Goal: Task Accomplishment & Management: Manage account settings

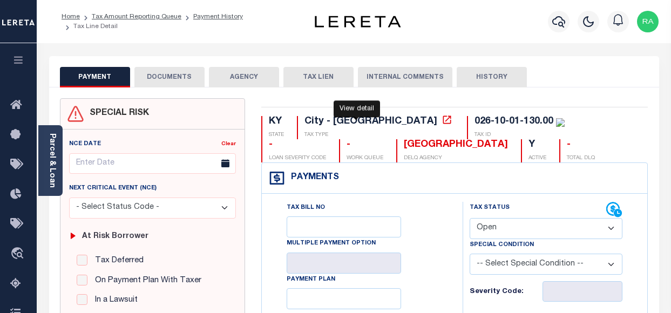
select select "OP2"
click at [56, 148] on div "Parcel & Loan" at bounding box center [50, 160] width 24 height 71
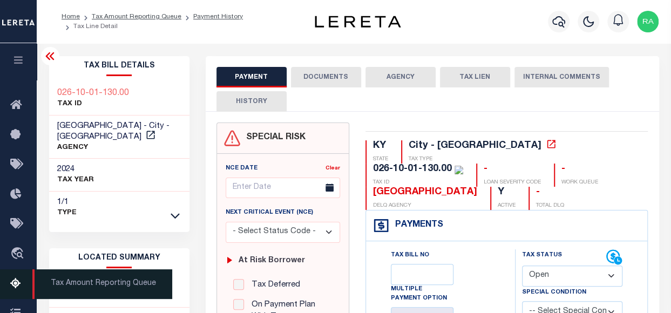
click at [12, 287] on icon at bounding box center [18, 285] width 17 height 14
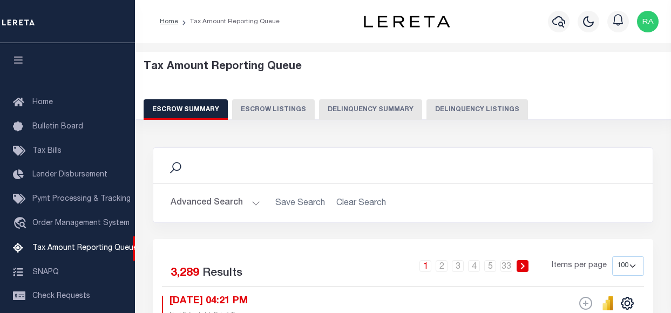
select select "100"
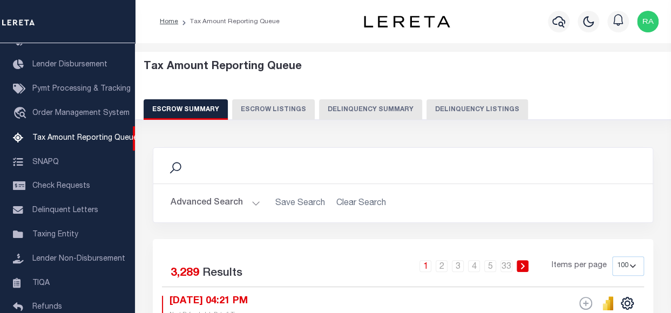
click at [457, 107] on button "Delinquency Listings" at bounding box center [478, 109] width 102 height 21
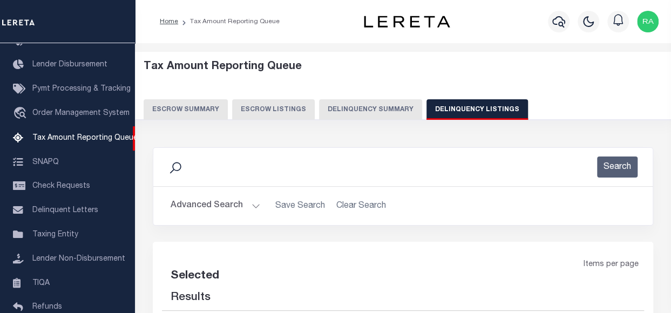
select select "100"
click at [193, 201] on button "Advanced Search" at bounding box center [216, 206] width 90 height 21
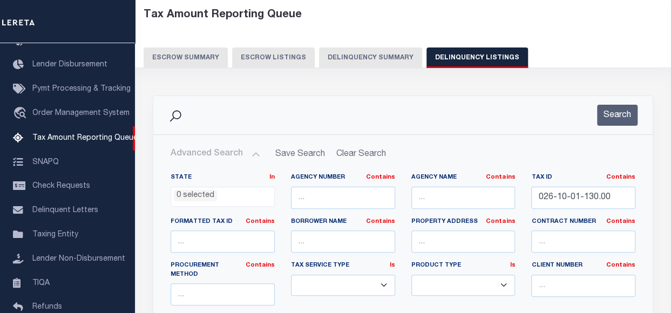
scroll to position [54, 0]
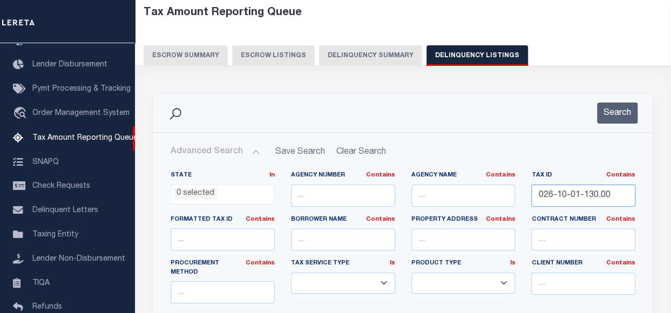
drag, startPoint x: 611, startPoint y: 197, endPoint x: 497, endPoint y: 193, distance: 114.6
click at [503, 194] on div "State In In AK AL AR AZ CA CO CT DC DE FL GA GU HI IA ID IL IN KS KY LA MA MD M…" at bounding box center [403, 285] width 481 height 229
paste input "4384"
type input "04384"
click at [618, 111] on button "Search" at bounding box center [617, 113] width 41 height 21
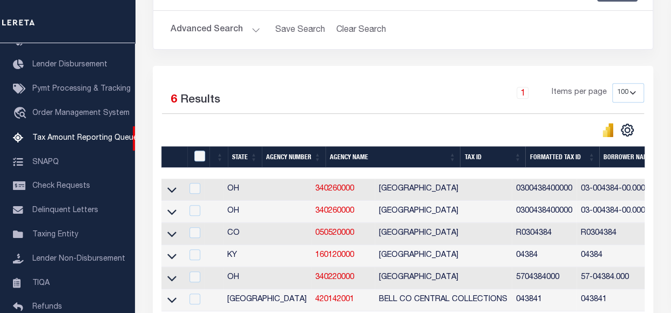
scroll to position [216, 0]
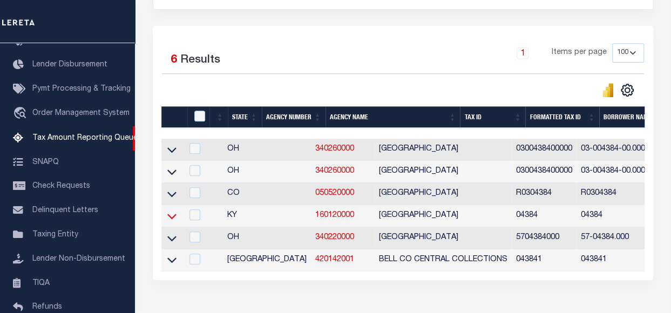
click at [172, 219] on icon at bounding box center [171, 216] width 9 height 11
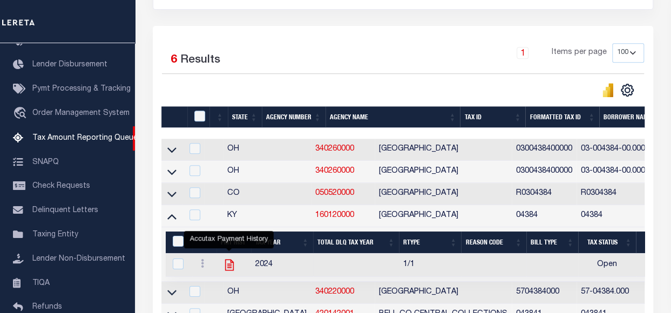
click at [228, 267] on icon "" at bounding box center [230, 265] width 14 height 14
checkbox input "true"
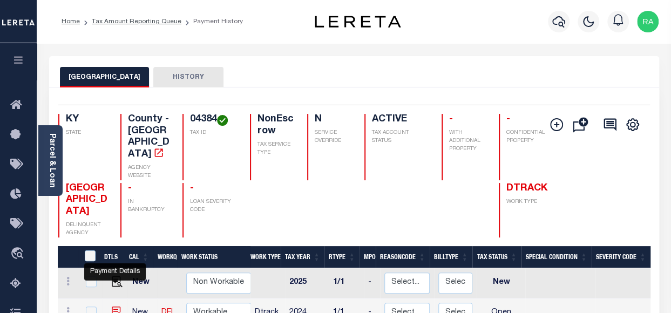
click at [116, 307] on img "" at bounding box center [117, 312] width 11 height 11
checkbox input "true"
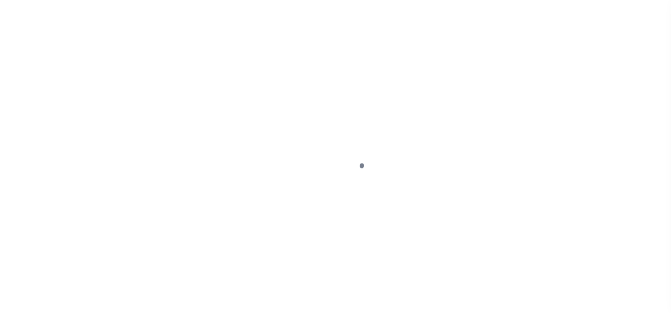
select select "OP2"
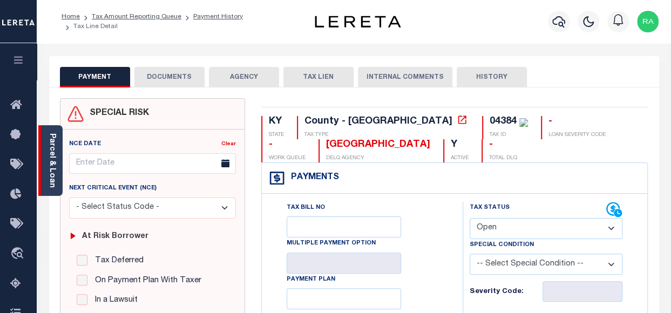
click at [52, 149] on link "Parcel & Loan" at bounding box center [52, 160] width 8 height 55
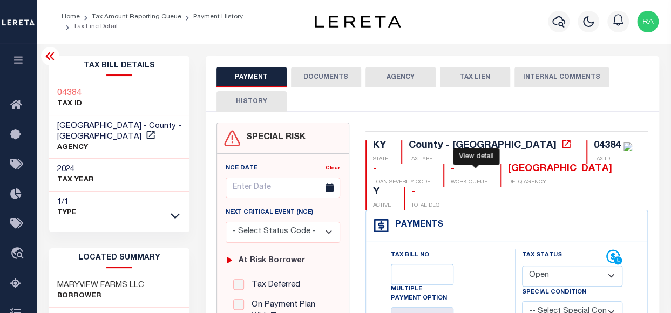
click at [561, 145] on icon at bounding box center [566, 144] width 11 height 11
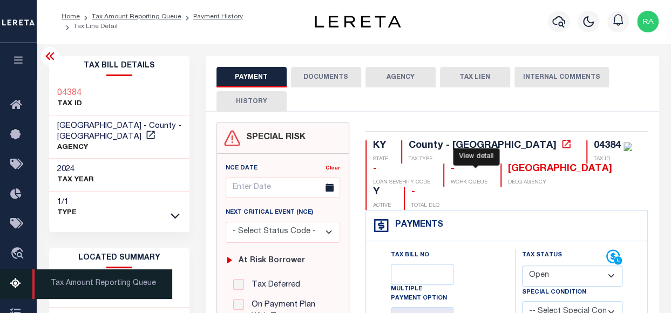
click at [15, 282] on icon at bounding box center [18, 285] width 17 height 14
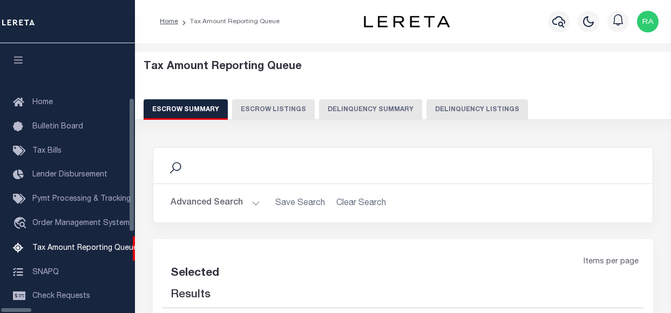
select select "100"
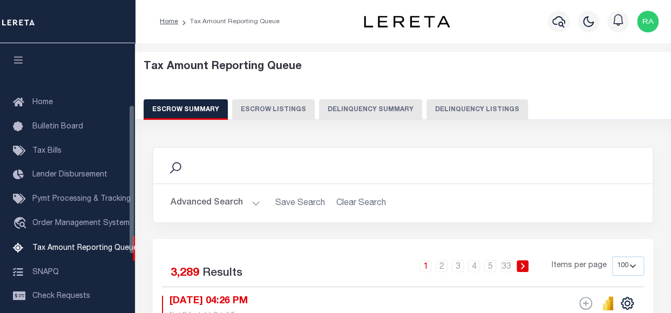
scroll to position [110, 0]
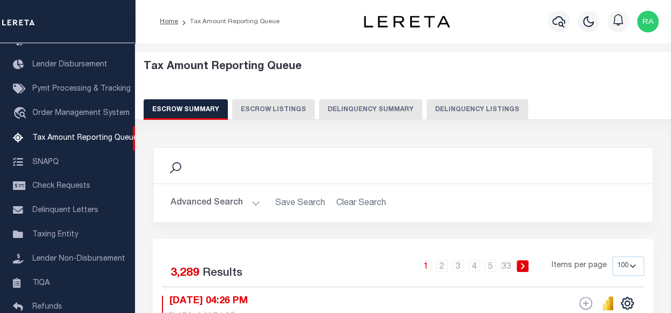
click at [471, 104] on button "Delinquency Listings" at bounding box center [478, 109] width 102 height 21
select select "100"
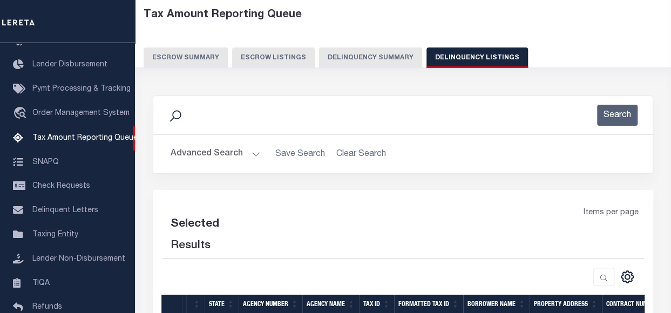
scroll to position [54, 0]
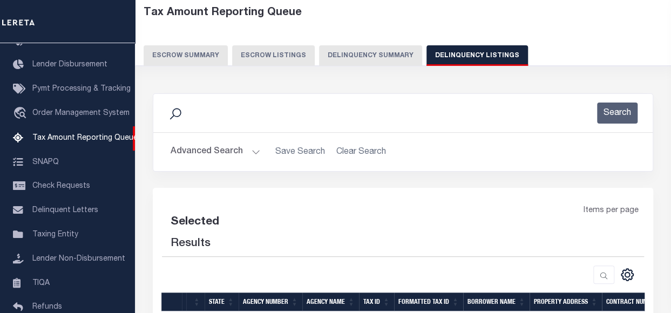
select select "100"
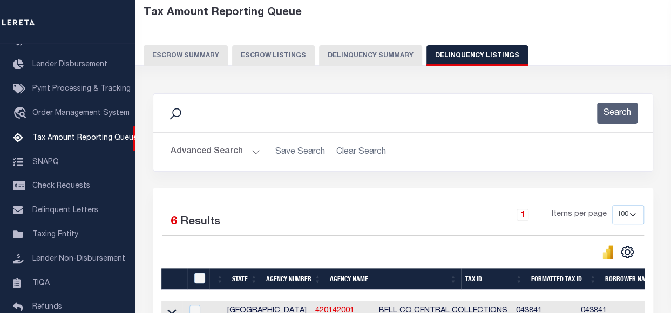
click at [220, 154] on button "Advanced Search" at bounding box center [216, 152] width 90 height 21
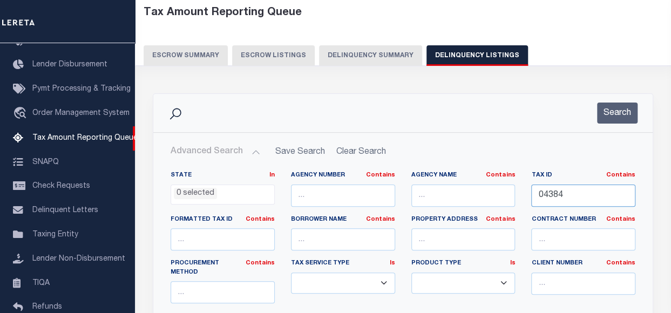
drag, startPoint x: 585, startPoint y: 197, endPoint x: 504, endPoint y: 189, distance: 81.4
click at [507, 187] on div "State In In AK AL AR AZ CA CO CT DC DE FL GA GU HI IA ID IL IN KS KY LA MA MD M…" at bounding box center [403, 285] width 481 height 229
paste input "J05-002-056"
type input "J05-002-056"
click at [620, 114] on button "Search" at bounding box center [617, 113] width 41 height 21
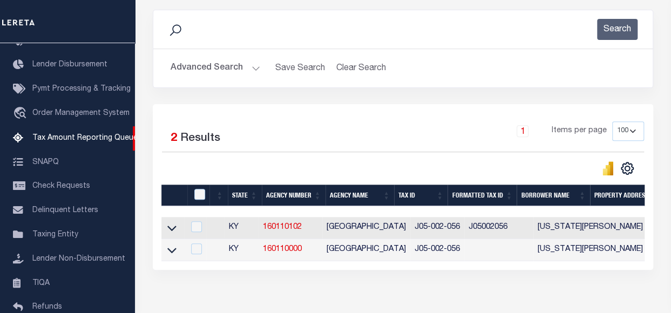
scroll to position [162, 0]
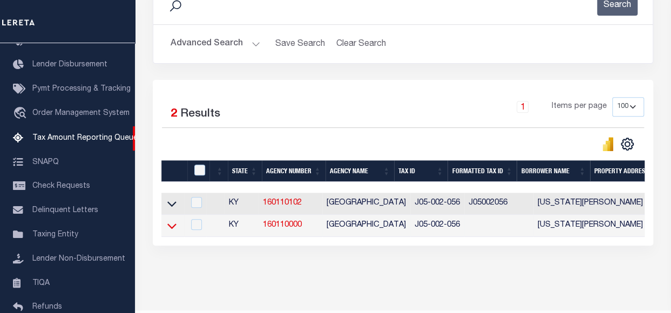
click at [171, 225] on icon at bounding box center [171, 225] width 9 height 11
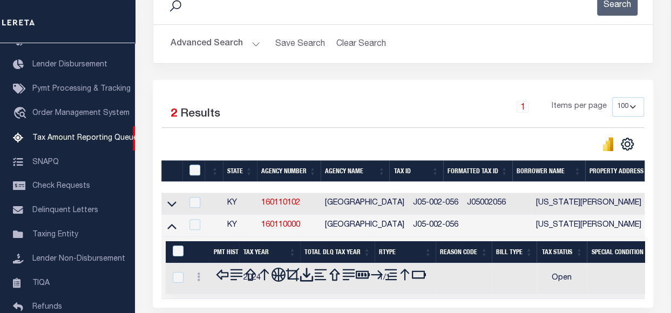
scroll to position [199, 0]
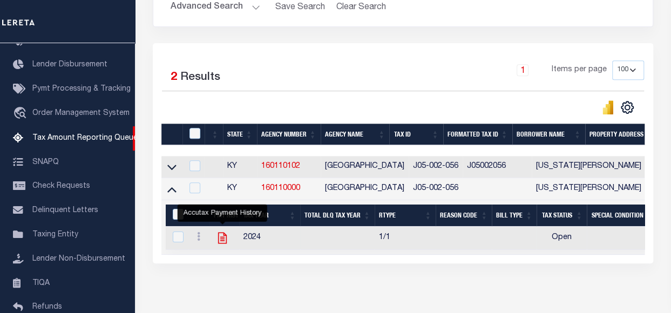
click at [221, 240] on icon "" at bounding box center [223, 238] width 14 height 14
checkbox input "true"
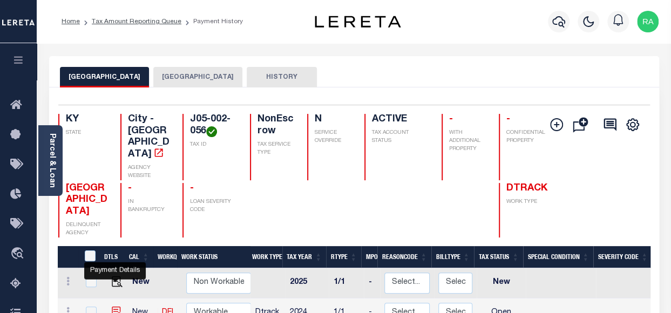
click at [115, 307] on img "" at bounding box center [117, 312] width 11 height 11
checkbox input "true"
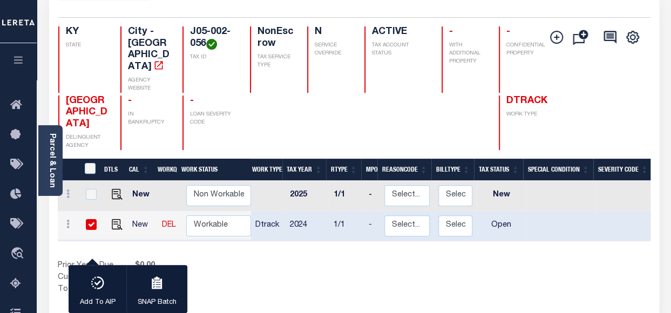
scroll to position [108, 0]
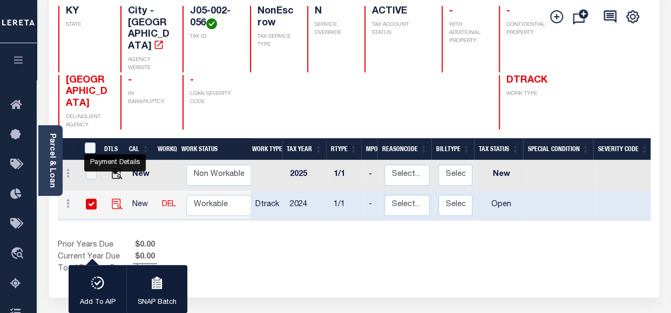
click at [113, 199] on img "" at bounding box center [117, 204] width 11 height 11
checkbox input "false"
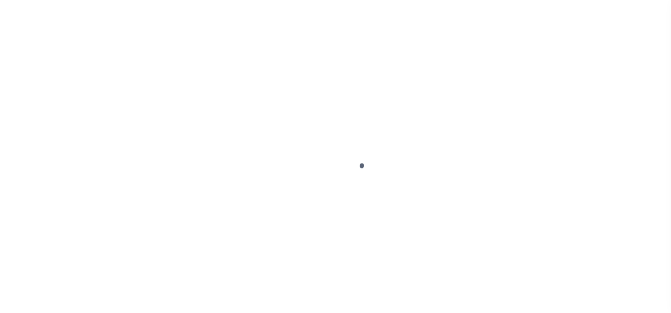
select select "OP2"
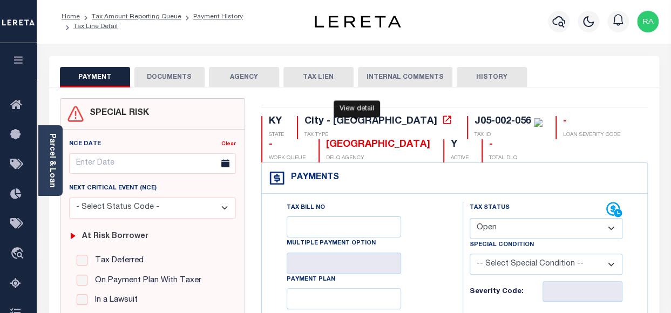
click at [442, 121] on icon at bounding box center [447, 120] width 11 height 11
click at [48, 144] on link "Parcel & Loan" at bounding box center [52, 160] width 8 height 55
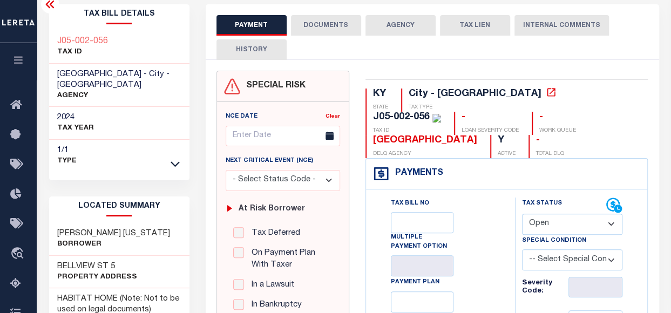
scroll to position [54, 0]
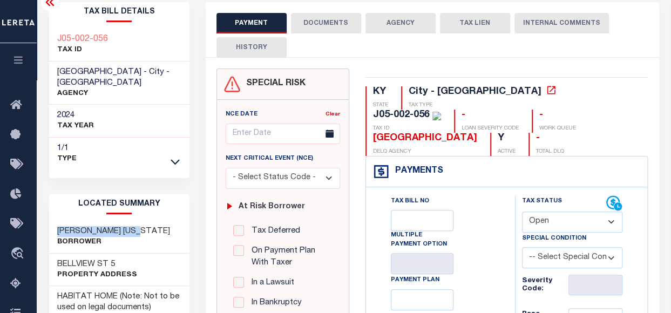
drag, startPoint x: 59, startPoint y: 221, endPoint x: 177, endPoint y: 219, distance: 117.8
click at [177, 221] on div "DAUGHERTY VIRGINIA Borrower" at bounding box center [119, 237] width 140 height 33
click at [171, 221] on div "DAUGHERTY VIRGINIA Borrower" at bounding box center [119, 237] width 140 height 33
click at [569, 212] on select "- Select Status Code - Open Due/Unpaid Paid Incomplete No Tax Due Internal Refu…" at bounding box center [572, 222] width 101 height 21
select select "PYD"
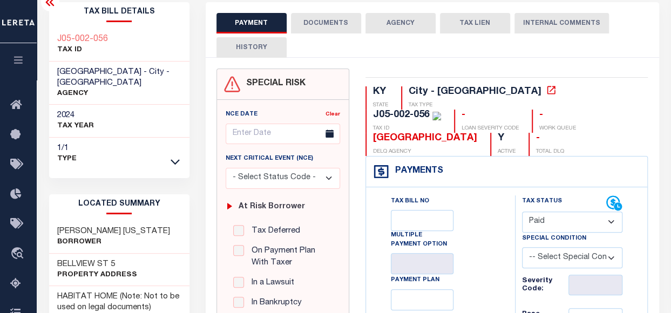
click at [522, 212] on select "- Select Status Code - Open Due/Unpaid Paid Incomplete No Tax Due Internal Refu…" at bounding box center [572, 222] width 101 height 21
type input "[DATE]"
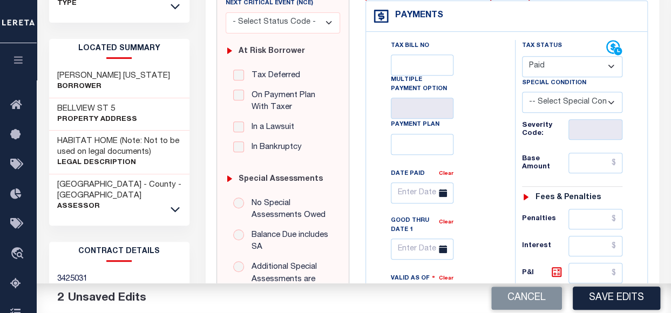
scroll to position [216, 0]
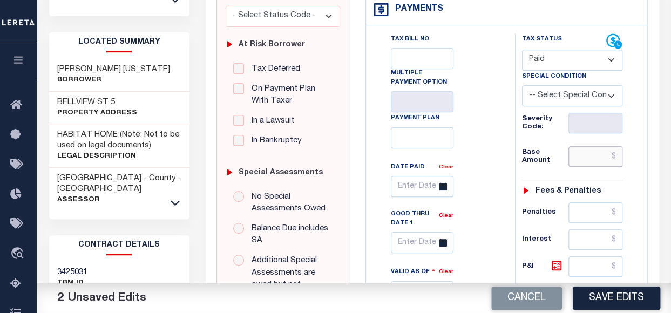
click at [575, 146] on input "text" at bounding box center [596, 156] width 54 height 21
paste input "1,103.87"
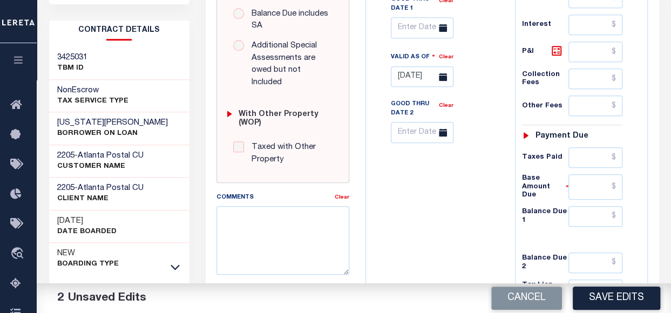
scroll to position [432, 0]
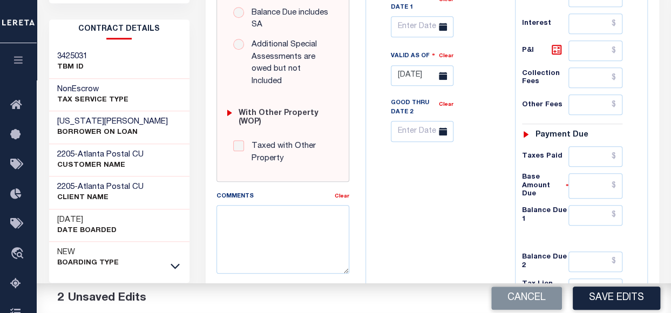
type input "$1,103.87"
click at [584, 205] on input "text" at bounding box center [596, 215] width 54 height 21
type input "$0.00"
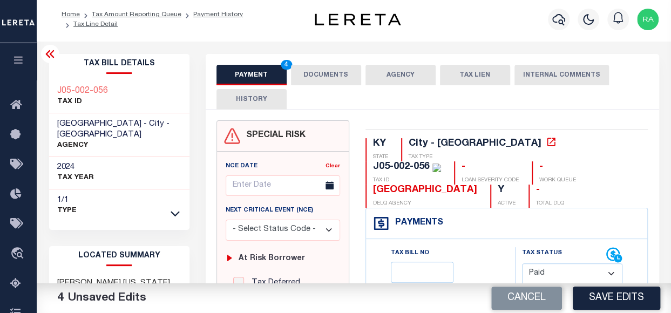
scroll to position [0, 0]
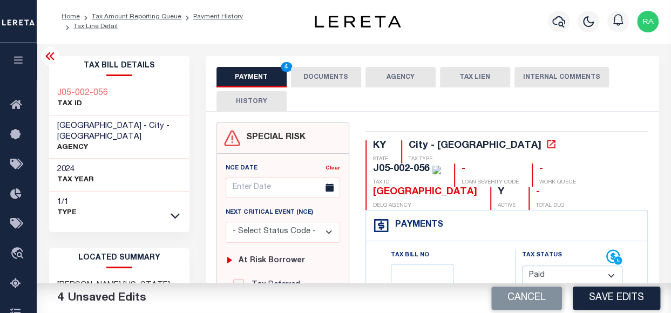
click at [324, 83] on button "DOCUMENTS" at bounding box center [326, 77] width 70 height 21
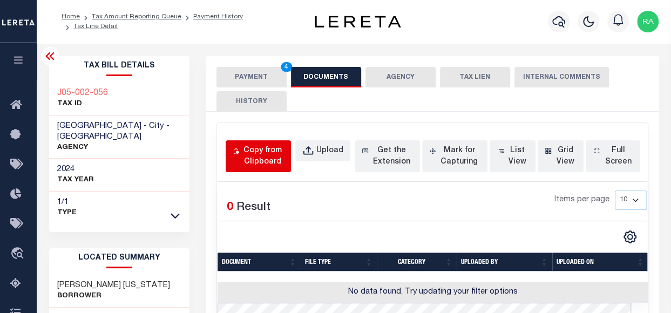
click at [262, 146] on div "Copy from Clipboard" at bounding box center [262, 156] width 43 height 23
select select "POP"
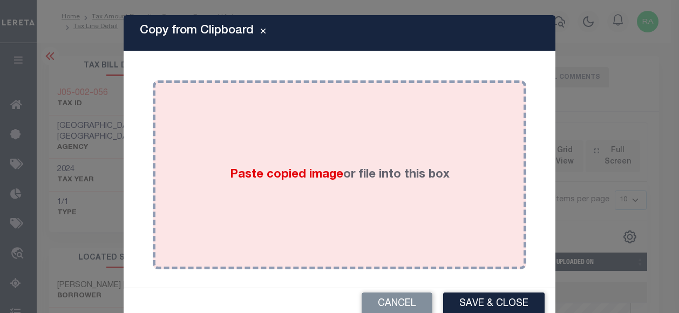
click at [315, 148] on div "Paste copied image or file into this box" at bounding box center [340, 175] width 358 height 173
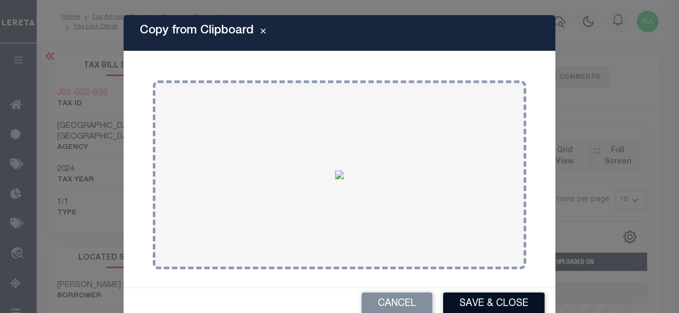
click at [473, 304] on button "Save & Close" at bounding box center [494, 304] width 102 height 23
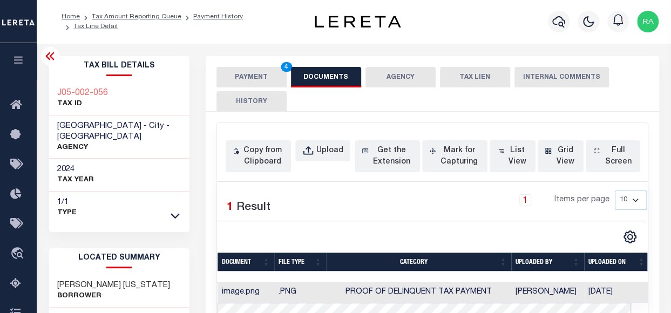
click at [245, 76] on button "PAYMENT 4" at bounding box center [252, 77] width 70 height 21
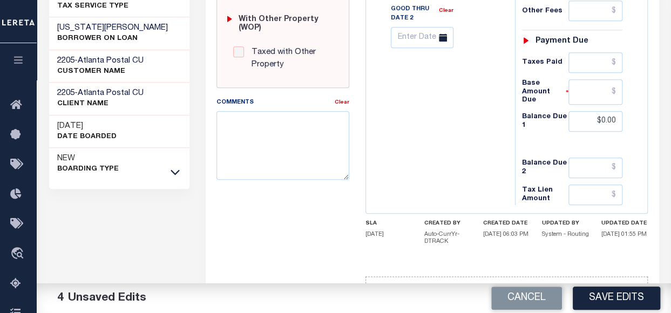
scroll to position [527, 0]
click at [620, 300] on button "Save Edits" at bounding box center [616, 298] width 87 height 23
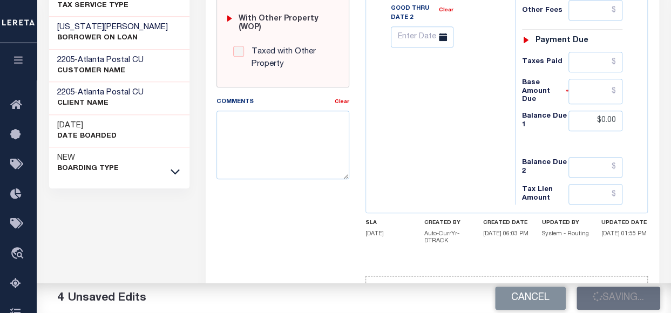
checkbox input "false"
type input "$1,103.87"
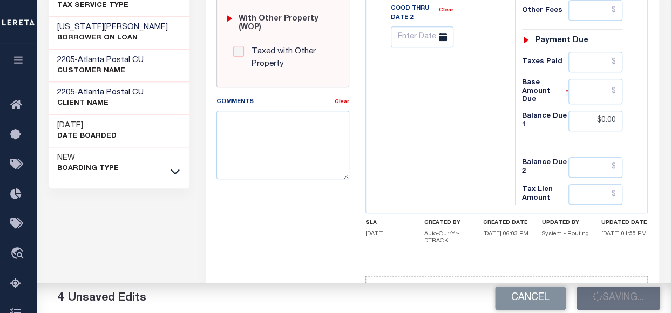
type input "$0"
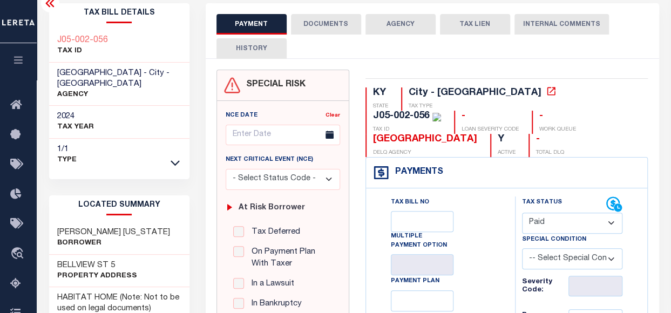
scroll to position [0, 0]
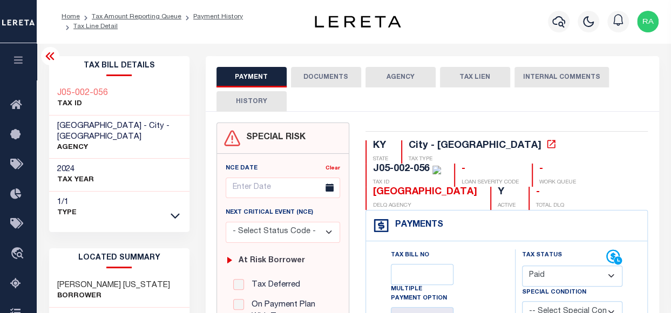
click at [327, 75] on button "DOCUMENTS" at bounding box center [326, 77] width 70 height 21
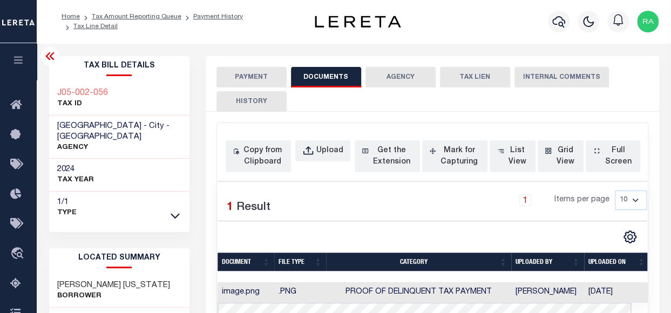
click at [252, 79] on button "PAYMENT" at bounding box center [252, 77] width 70 height 21
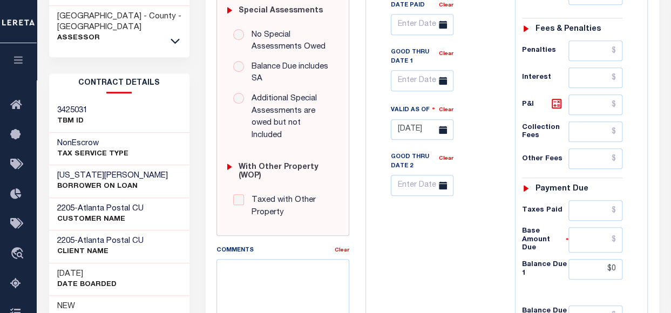
scroll to position [527, 0]
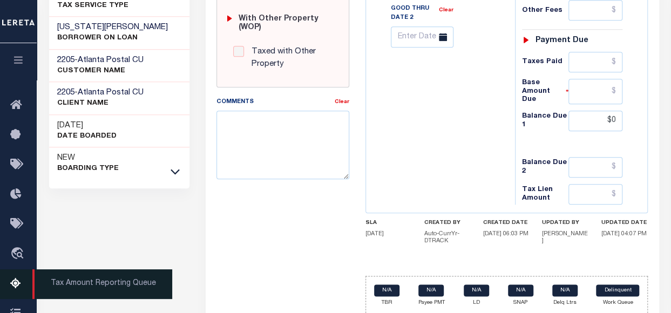
click at [16, 286] on icon at bounding box center [18, 285] width 17 height 14
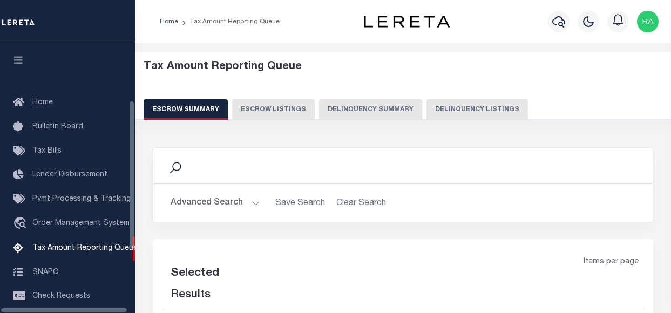
click at [441, 111] on button "Delinquency Listings" at bounding box center [478, 109] width 102 height 21
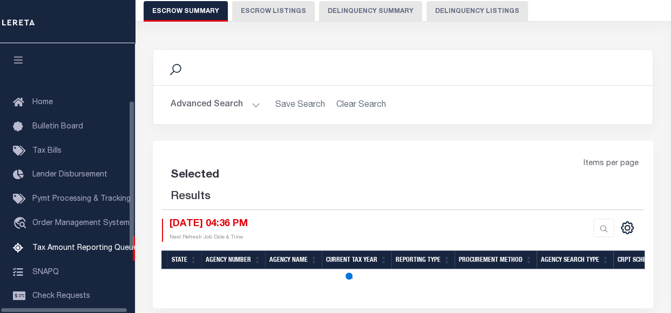
scroll to position [110, 0]
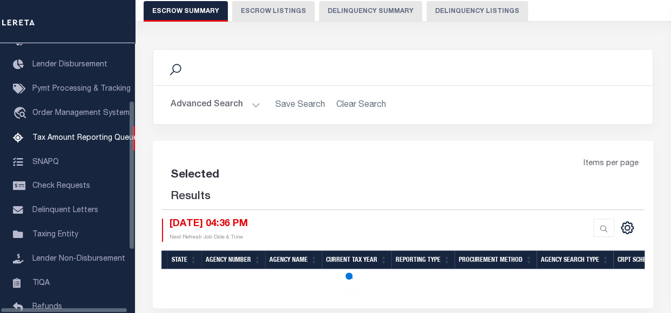
select select "100"
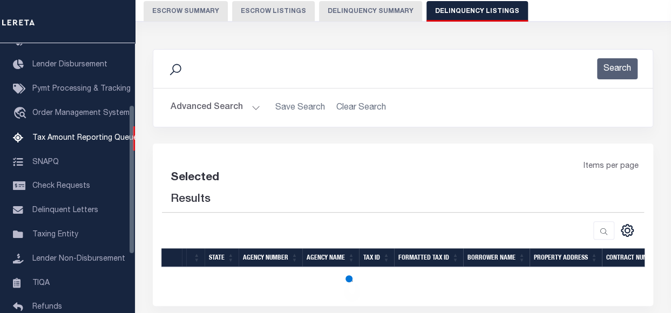
scroll to position [108, 0]
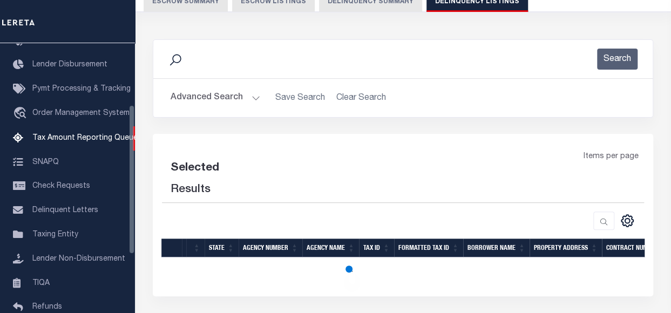
select select "100"
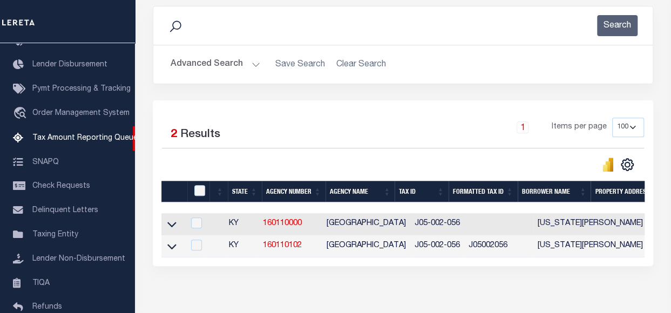
scroll to position [199, 0]
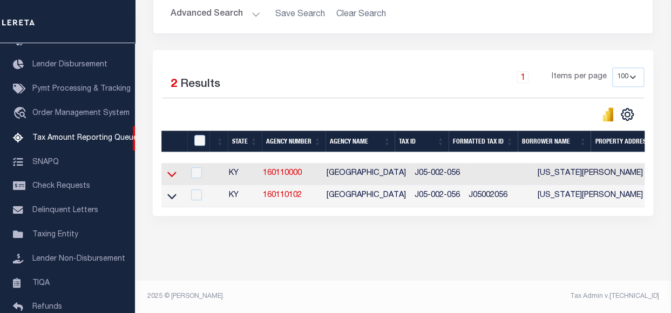
click at [172, 172] on icon at bounding box center [171, 174] width 9 height 5
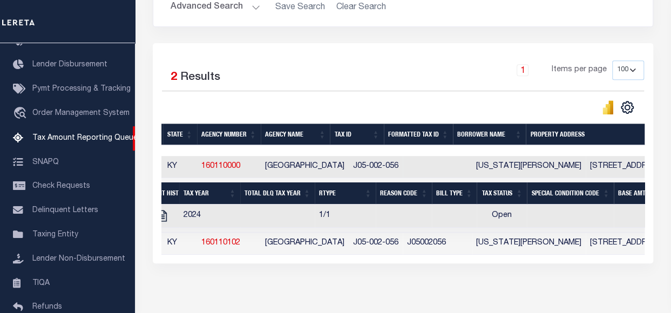
scroll to position [0, 0]
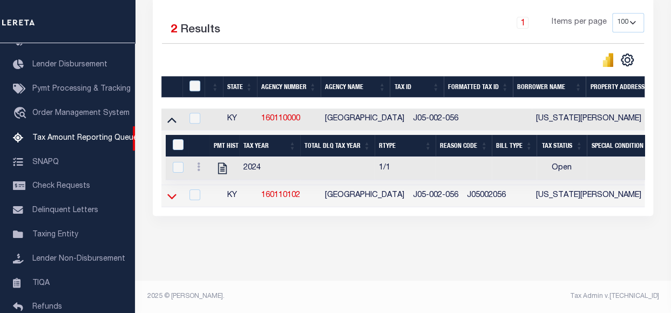
click at [170, 192] on icon at bounding box center [171, 196] width 9 height 11
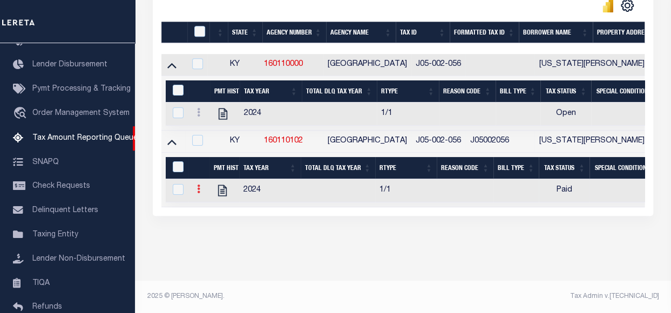
click at [199, 185] on icon at bounding box center [198, 189] width 3 height 9
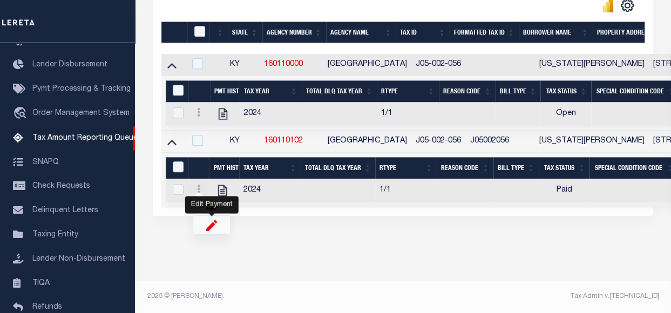
click at [211, 226] on img "" at bounding box center [211, 224] width 11 height 11
select select "PYD"
type input "$1,103.87"
type input "$0.00"
type input "[DATE]"
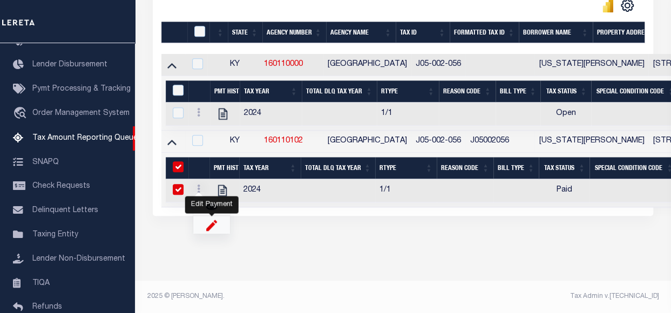
checkbox input "true"
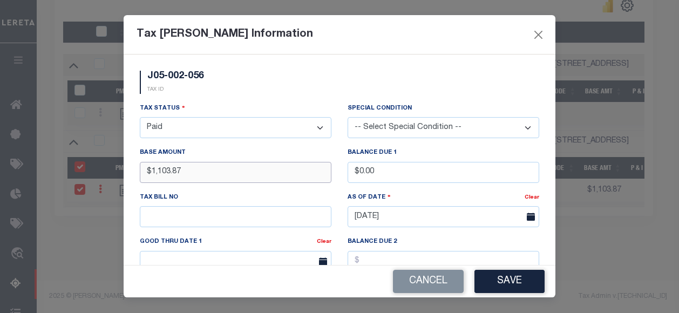
drag, startPoint x: 212, startPoint y: 171, endPoint x: 111, endPoint y: 181, distance: 101.0
click at [111, 181] on div "Tax Bill Amount Information J05-002-056 TAX ID Installment: TaxID: J05-002-056 …" at bounding box center [339, 156] width 679 height 313
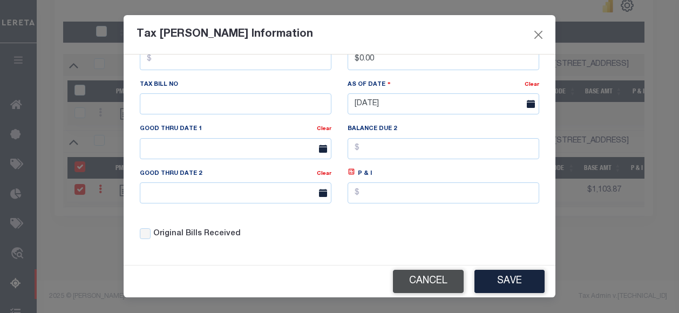
click at [424, 282] on button "Cancel" at bounding box center [428, 281] width 71 height 23
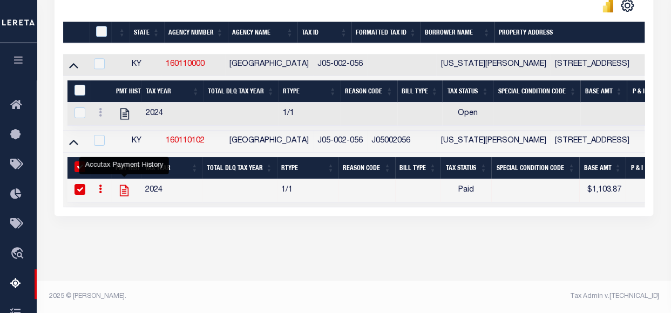
click at [131, 189] on icon "" at bounding box center [124, 191] width 14 height 14
checkbox input "false"
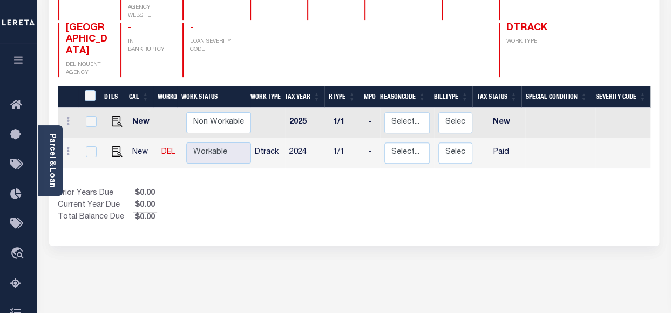
scroll to position [162, 0]
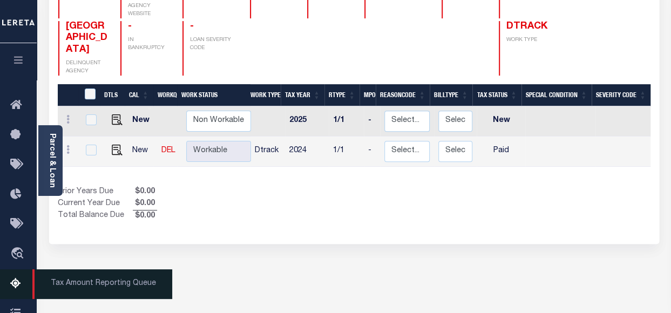
click at [16, 285] on icon at bounding box center [18, 285] width 17 height 14
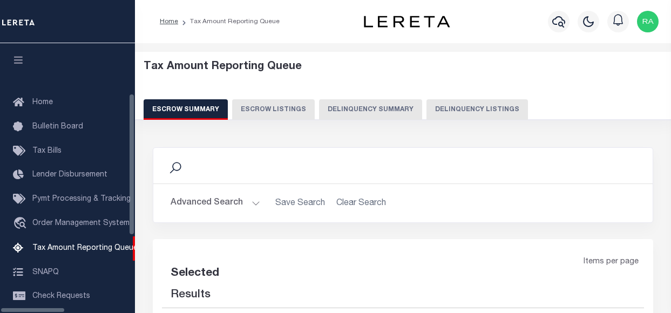
click at [428, 113] on button "Delinquency Listings" at bounding box center [478, 109] width 102 height 21
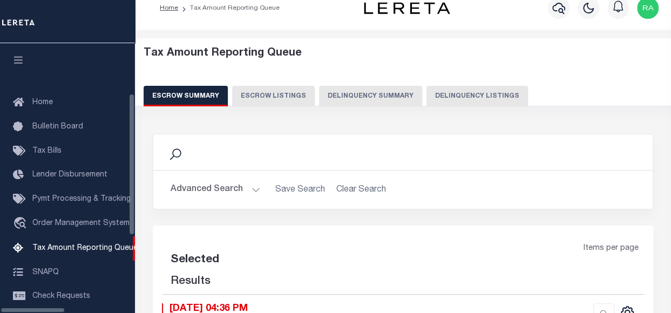
scroll to position [110, 0]
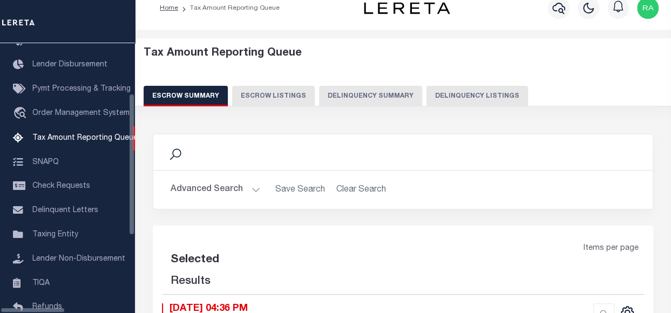
select select "100"
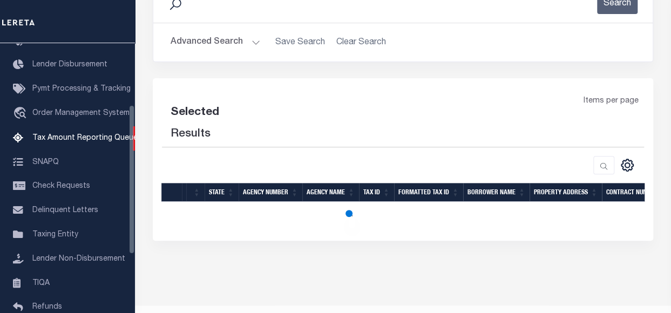
select select "100"
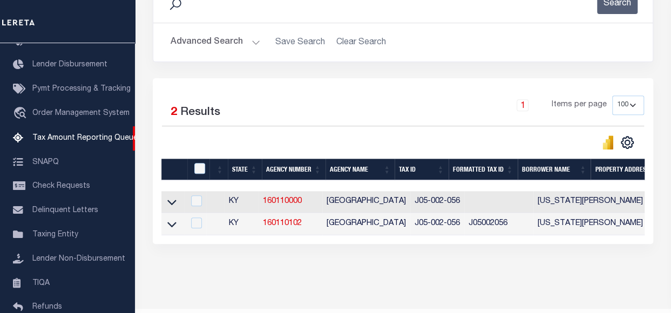
scroll to position [187, 0]
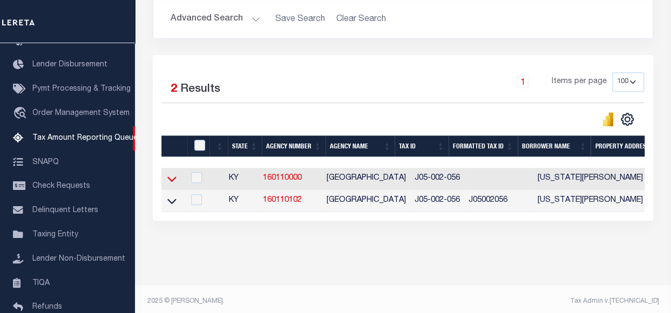
click at [172, 180] on icon at bounding box center [171, 178] width 9 height 11
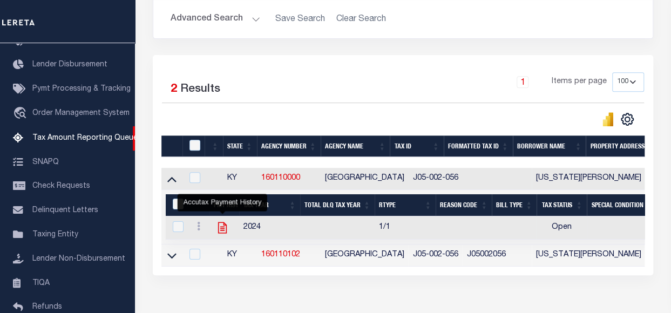
click at [221, 228] on icon "" at bounding box center [222, 228] width 9 height 11
checkbox input "true"
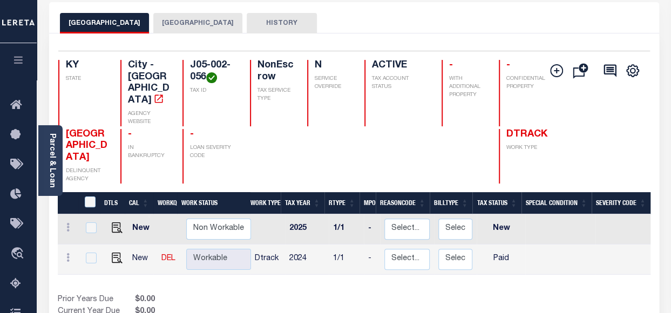
scroll to position [1, 0]
click at [114, 252] on img "" at bounding box center [117, 257] width 11 height 11
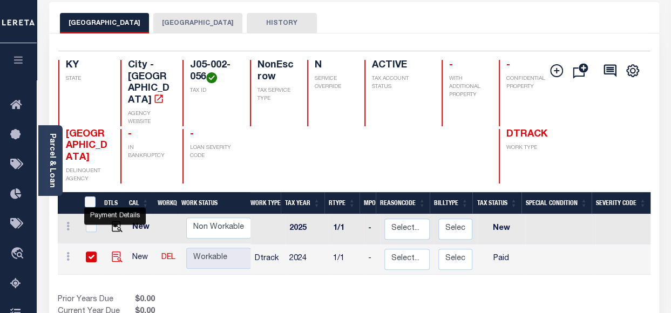
checkbox input "true"
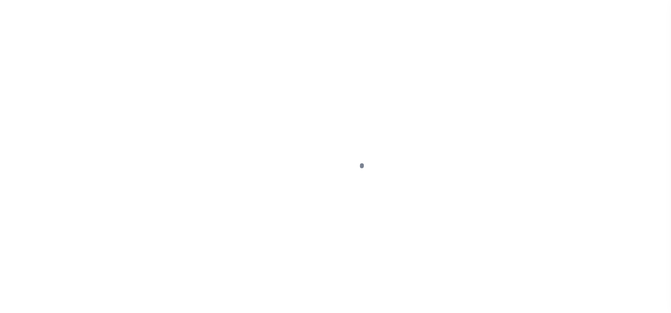
select select "PYD"
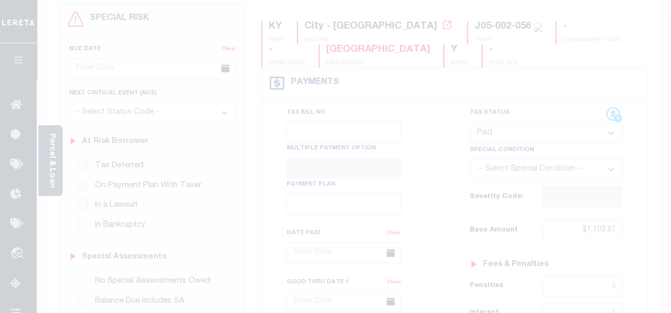
scroll to position [108, 0]
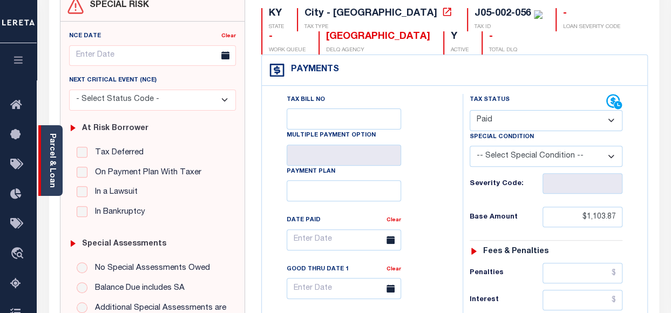
click at [49, 151] on link "Parcel & Loan" at bounding box center [52, 160] width 8 height 55
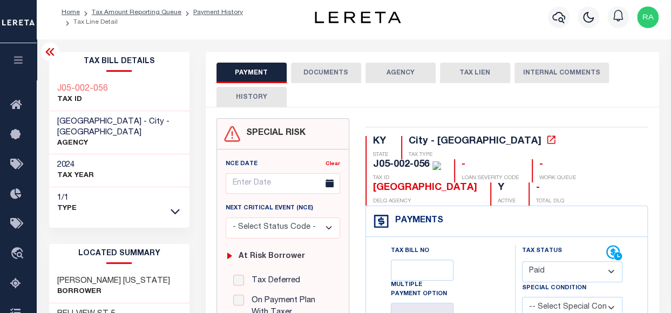
scroll to position [0, 0]
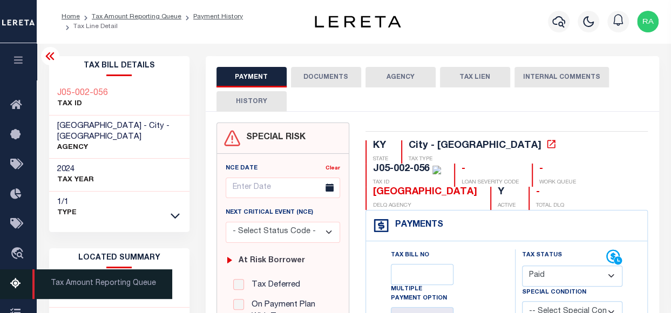
click at [12, 285] on icon at bounding box center [18, 285] width 17 height 14
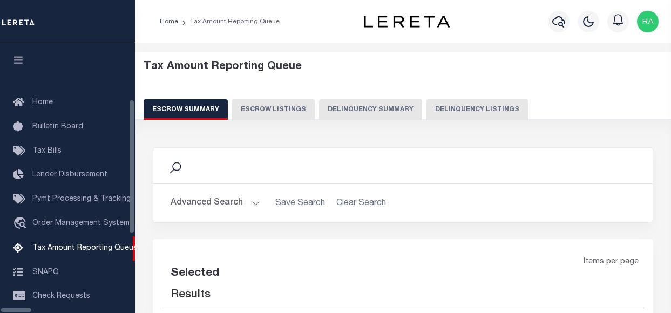
select select "100"
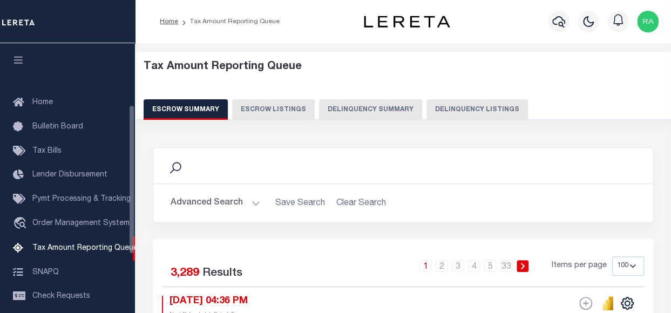
scroll to position [110, 0]
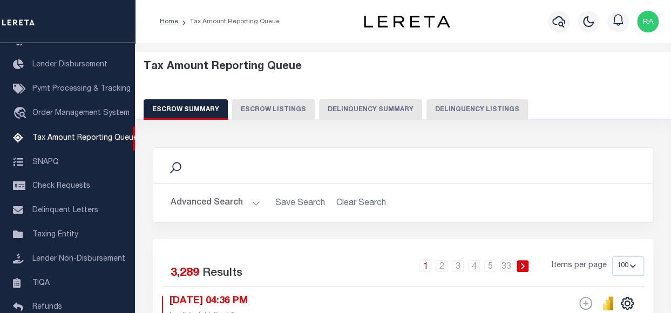
click at [441, 104] on button "Delinquency Listings" at bounding box center [478, 109] width 102 height 21
select select "100"
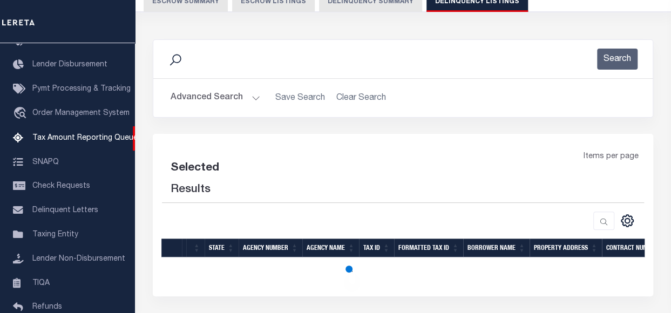
select select "100"
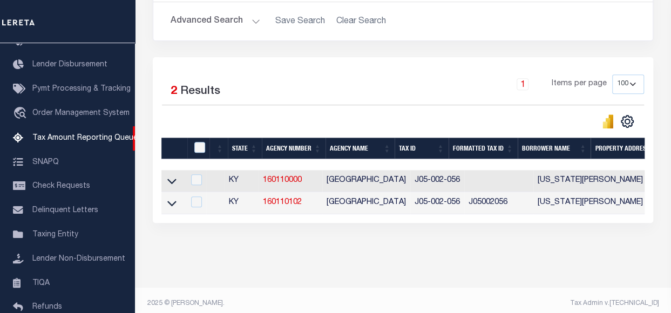
scroll to position [199, 0]
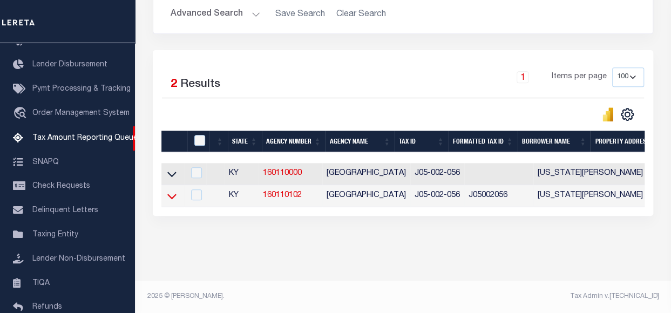
click at [174, 194] on icon at bounding box center [171, 196] width 9 height 5
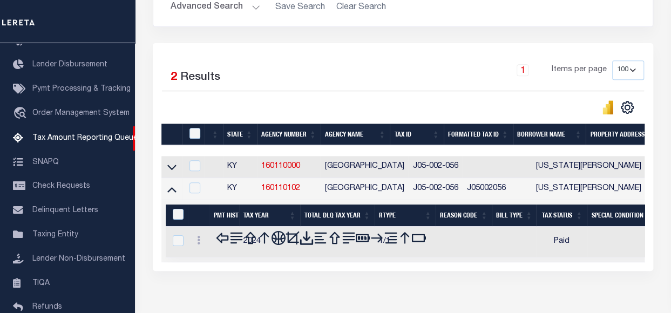
scroll to position [253, 0]
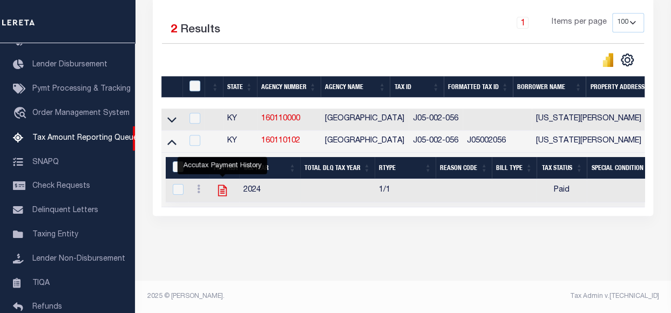
click at [223, 186] on icon "" at bounding box center [223, 191] width 14 height 14
checkbox input "true"
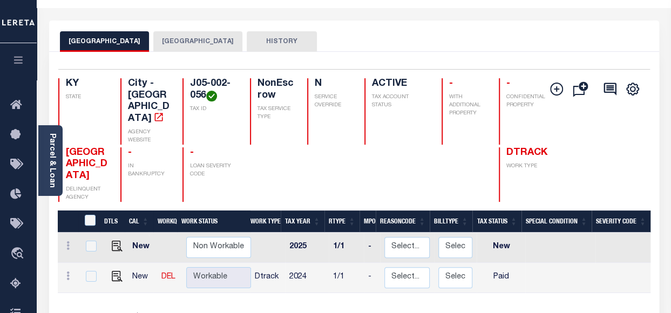
scroll to position [108, 0]
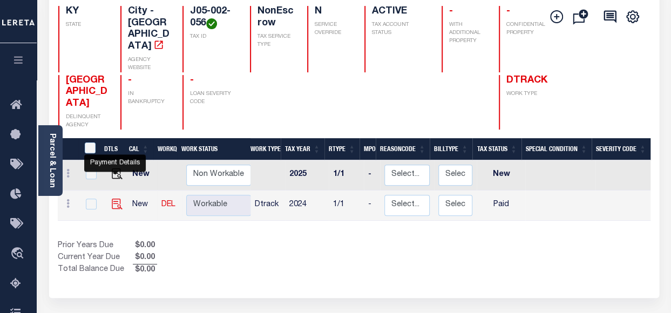
click at [113, 199] on img "" at bounding box center [117, 204] width 11 height 11
checkbox input "true"
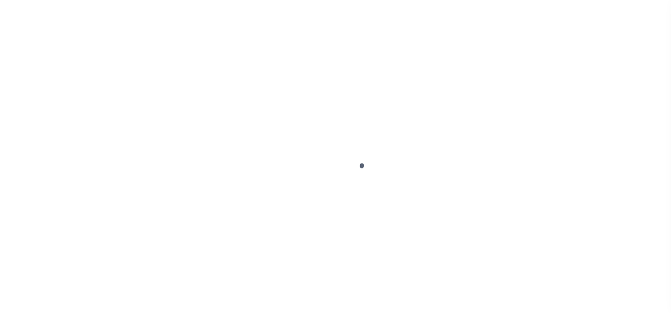
select select "PYD"
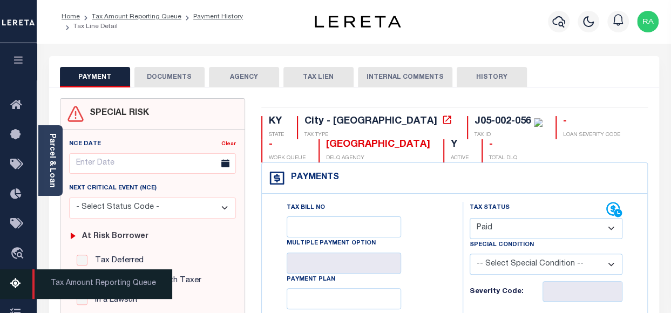
click at [16, 285] on icon at bounding box center [18, 285] width 17 height 14
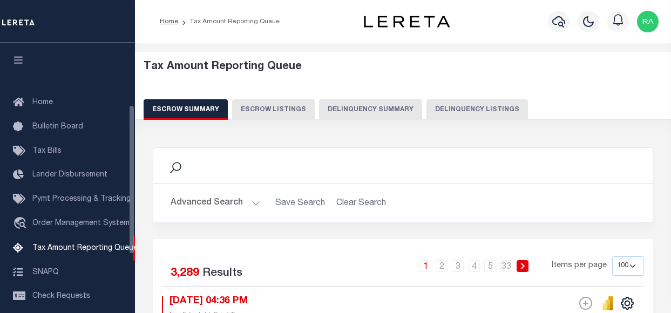
click at [438, 110] on button "Delinquency Listings" at bounding box center [478, 109] width 102 height 21
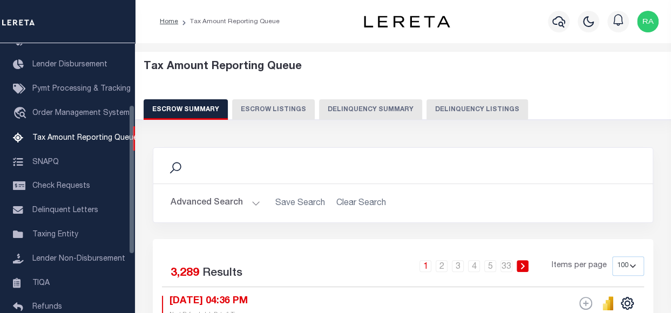
select select "100"
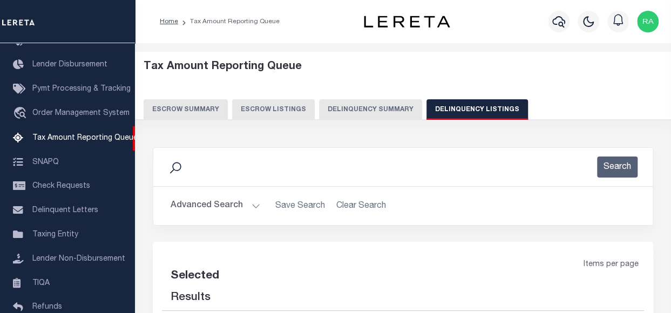
select select "100"
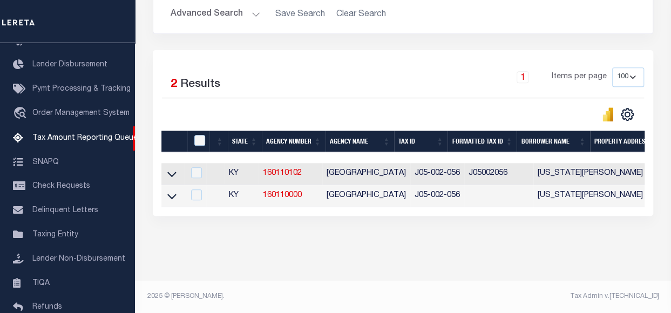
scroll to position [199, 0]
click at [170, 192] on icon at bounding box center [171, 196] width 9 height 11
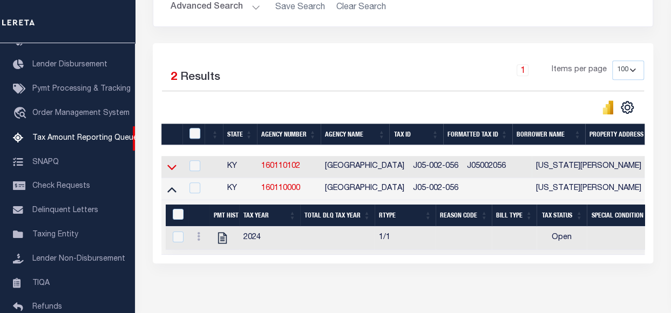
click at [170, 168] on icon at bounding box center [171, 167] width 9 height 5
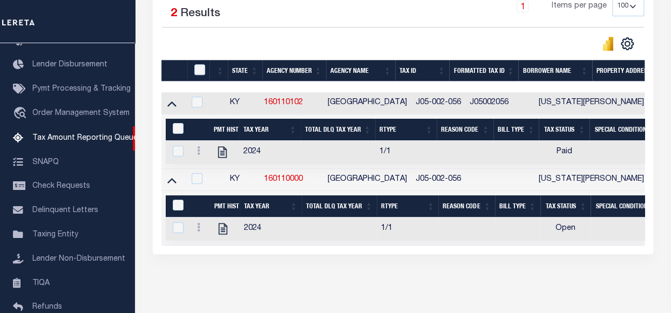
scroll to position [253, 0]
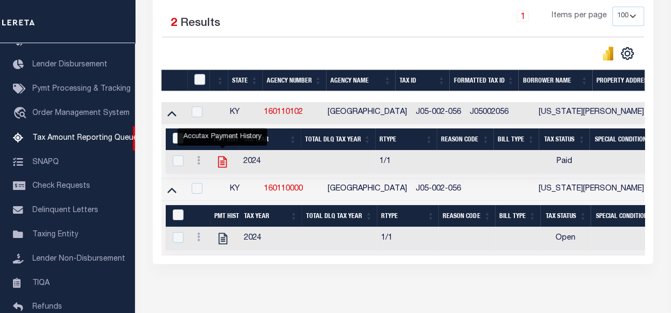
click at [221, 165] on icon "" at bounding box center [222, 162] width 9 height 11
checkbox input "true"
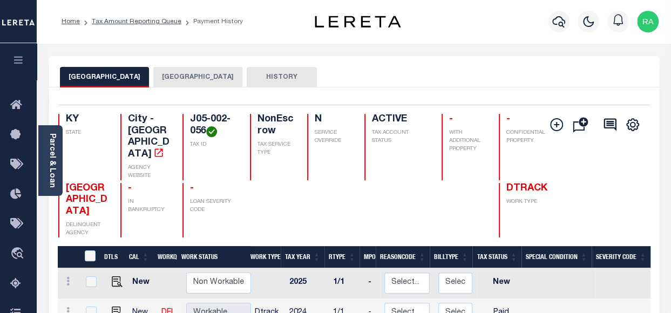
click at [175, 78] on button "[GEOGRAPHIC_DATA]" at bounding box center [197, 77] width 89 height 21
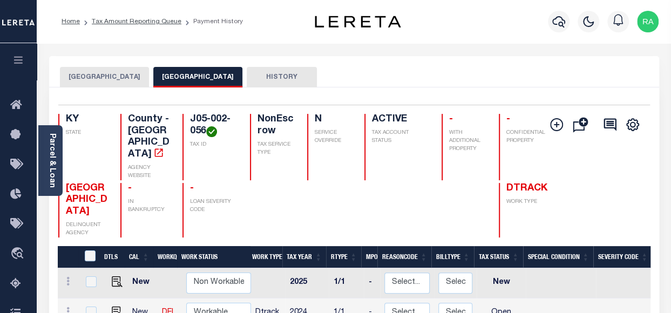
click at [91, 77] on button "[GEOGRAPHIC_DATA]" at bounding box center [104, 77] width 89 height 21
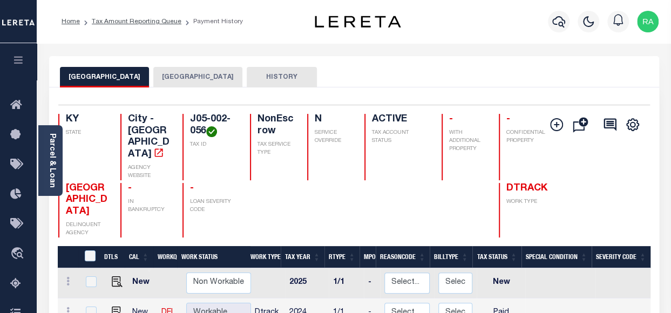
click at [184, 78] on button "[GEOGRAPHIC_DATA]" at bounding box center [197, 77] width 89 height 21
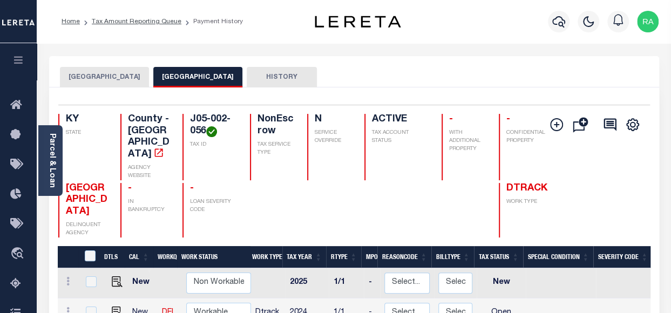
click at [95, 77] on button "[GEOGRAPHIC_DATA]" at bounding box center [104, 77] width 89 height 21
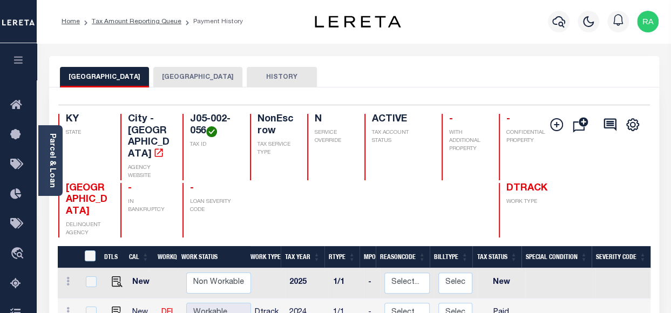
click at [169, 75] on button "[GEOGRAPHIC_DATA]" at bounding box center [197, 77] width 89 height 21
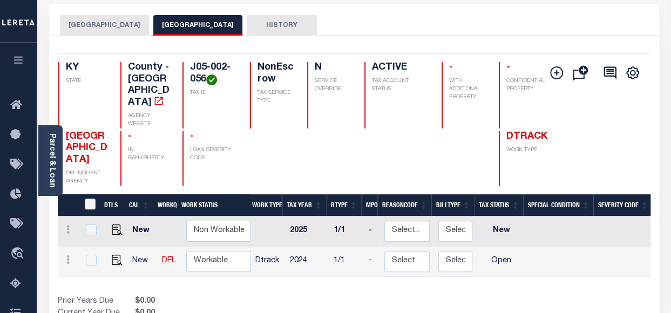
scroll to position [54, 0]
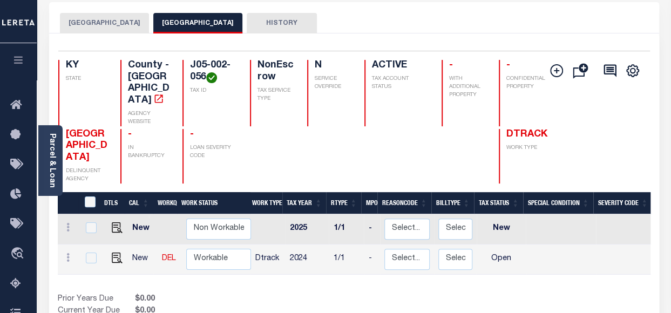
click at [87, 29] on button "[GEOGRAPHIC_DATA]" at bounding box center [104, 23] width 89 height 21
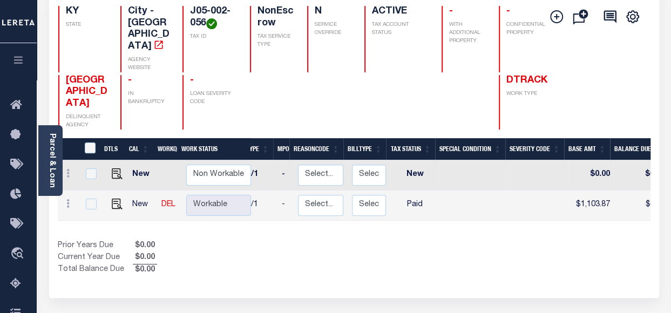
scroll to position [0, 0]
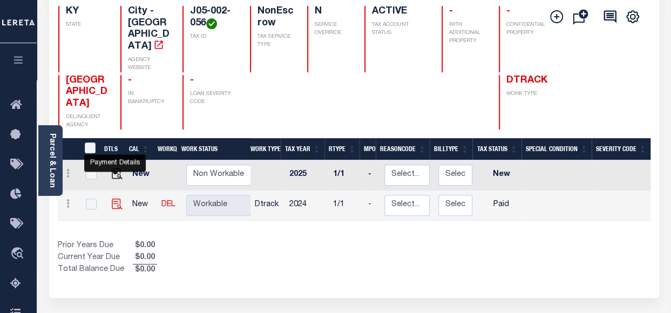
click at [115, 199] on img "" at bounding box center [117, 204] width 11 height 11
checkbox input "true"
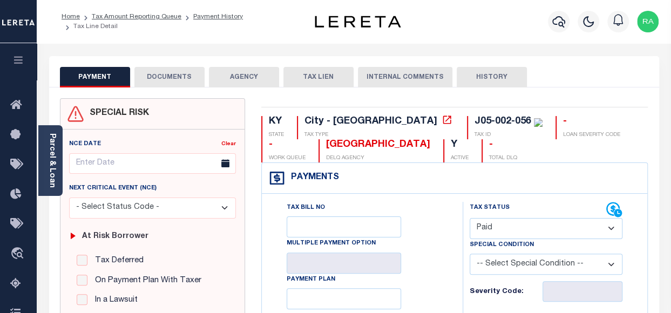
click at [504, 231] on select "- Select Status Code - Open Due/Unpaid Paid Incomplete No Tax Due Internal Refu…" at bounding box center [546, 228] width 153 height 21
select select "NW2"
click at [470, 218] on select "- Select Status Code - Open Due/Unpaid Paid Incomplete No Tax Due Internal Refu…" at bounding box center [546, 228] width 153 height 21
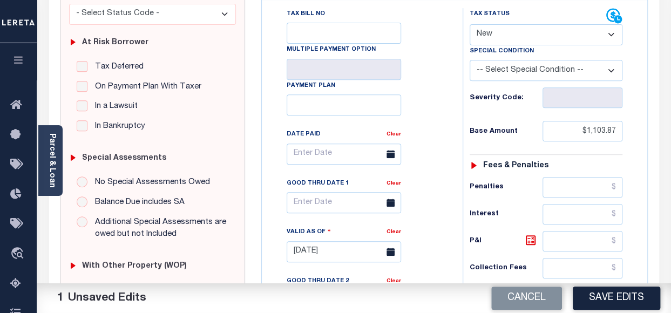
scroll to position [216, 0]
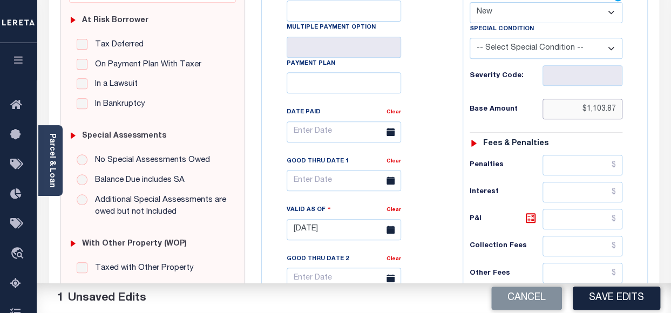
click at [603, 107] on input "$1,103.87" at bounding box center [583, 109] width 80 height 21
type input "$"
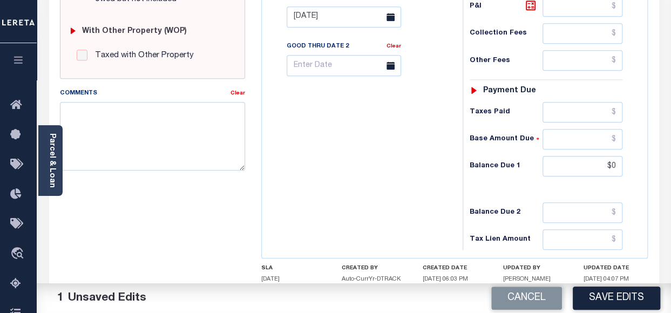
scroll to position [432, 0]
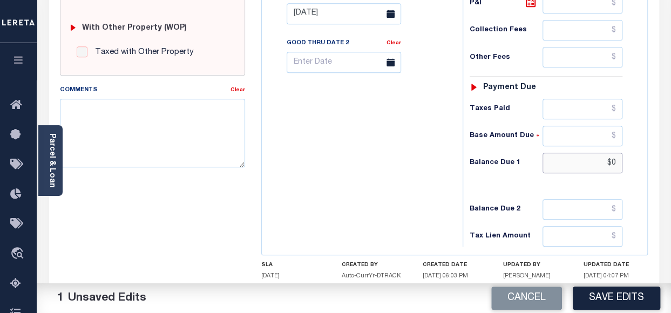
click at [615, 160] on input "$0" at bounding box center [583, 163] width 80 height 21
type input "$"
click at [632, 300] on button "Save Edits" at bounding box center [616, 298] width 87 height 23
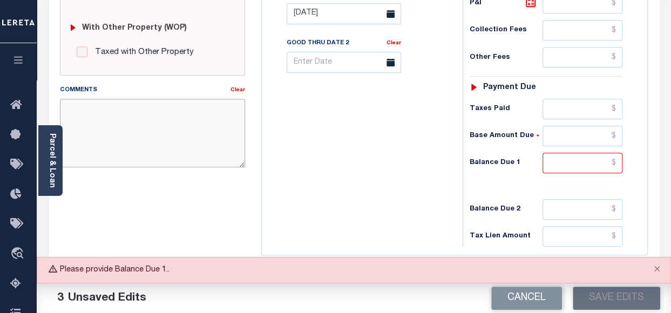
click at [159, 126] on textarea "Comments" at bounding box center [152, 133] width 185 height 68
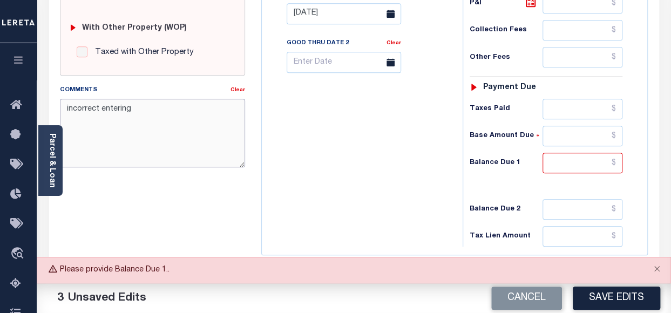
type textarea "incorrect entering"
click at [573, 161] on input "text" at bounding box center [583, 163] width 80 height 21
type input "$0.00"
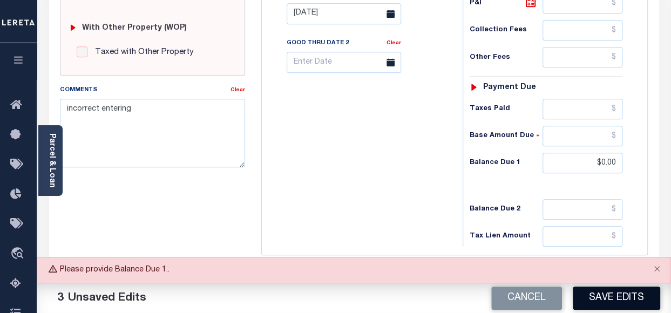
click at [612, 299] on button "Save Edits" at bounding box center [616, 298] width 87 height 23
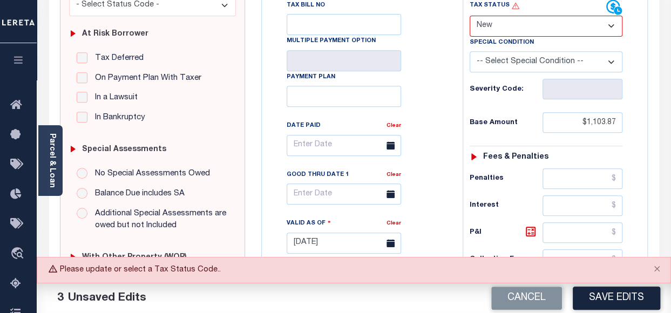
scroll to position [162, 0]
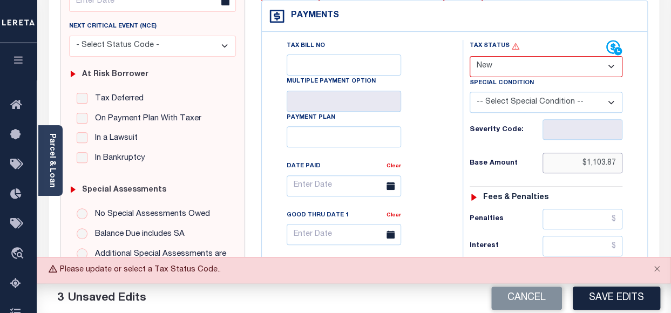
click at [603, 161] on input "$1,103.87" at bounding box center [583, 163] width 80 height 21
type input "$.00"
click at [611, 65] on select "- Select Status Code - Open Due/Unpaid Paid Incomplete No Tax Due Internal Refu…" at bounding box center [546, 66] width 153 height 21
select select "OP2"
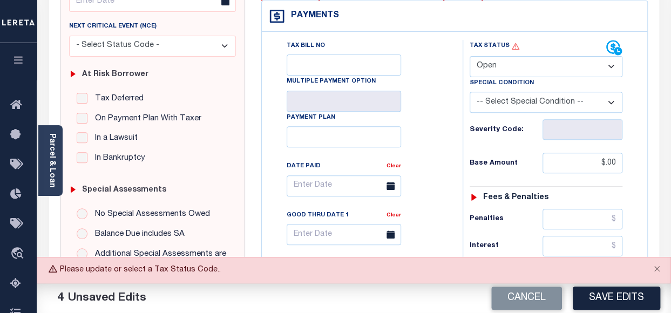
click at [470, 56] on select "- Select Status Code - Open Due/Unpaid Paid Incomplete No Tax Due Internal Refu…" at bounding box center [546, 66] width 153 height 21
click at [617, 296] on button "Save Edits" at bounding box center [616, 298] width 87 height 23
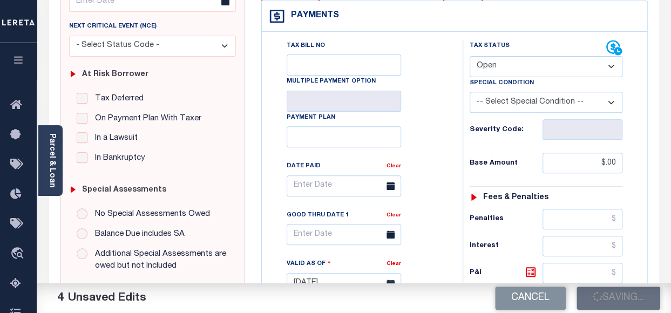
checkbox input "false"
type input "$0"
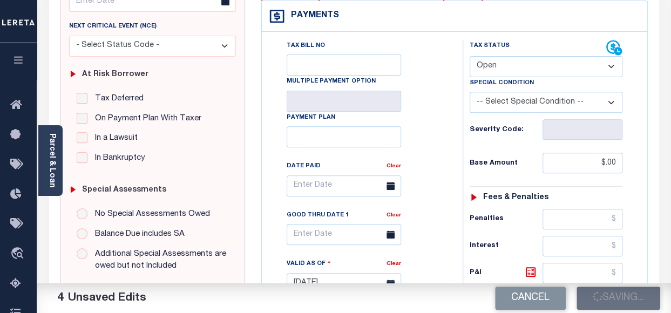
type input "$0"
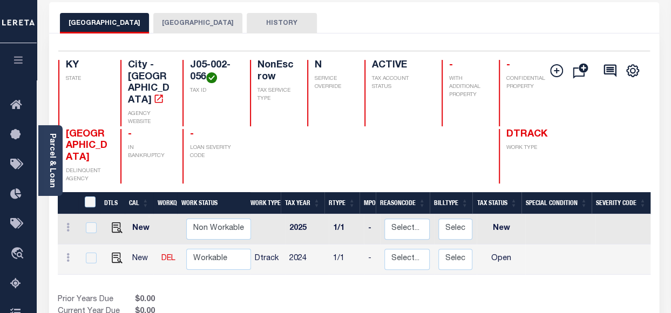
click at [173, 17] on button "[GEOGRAPHIC_DATA]" at bounding box center [197, 23] width 89 height 21
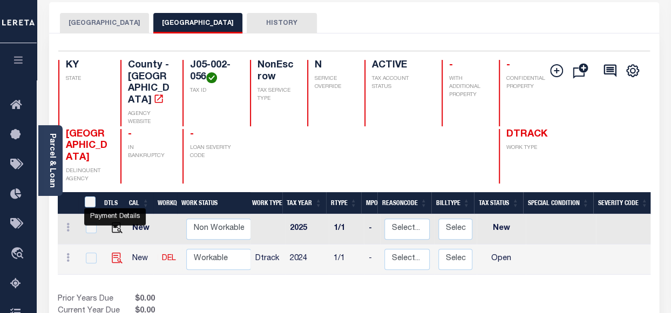
click at [115, 253] on img "" at bounding box center [117, 258] width 11 height 11
checkbox input "true"
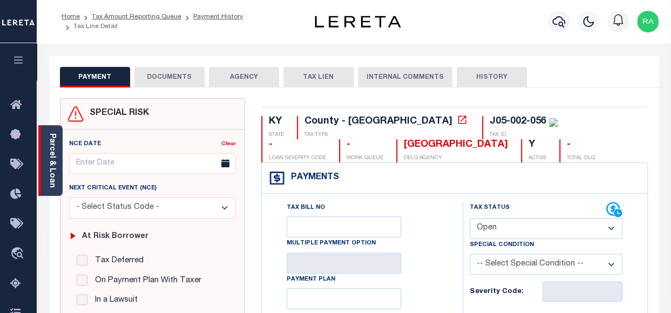
click at [50, 144] on link "Parcel & Loan" at bounding box center [52, 160] width 8 height 55
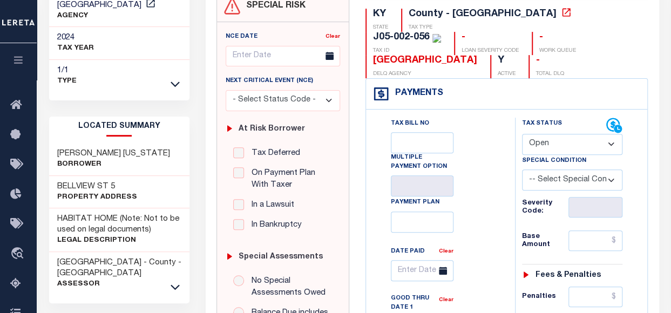
scroll to position [162, 0]
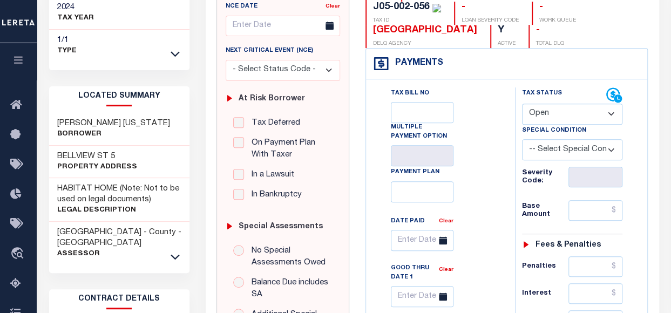
click at [563, 109] on select "- Select Status Code - Open Due/Unpaid Paid Incomplete No Tax Due Internal Refu…" at bounding box center [572, 114] width 101 height 21
select select "PYD"
click at [522, 104] on select "- Select Status Code - Open Due/Unpaid Paid Incomplete No Tax Due Internal Refu…" at bounding box center [572, 114] width 101 height 21
type input "[DATE]"
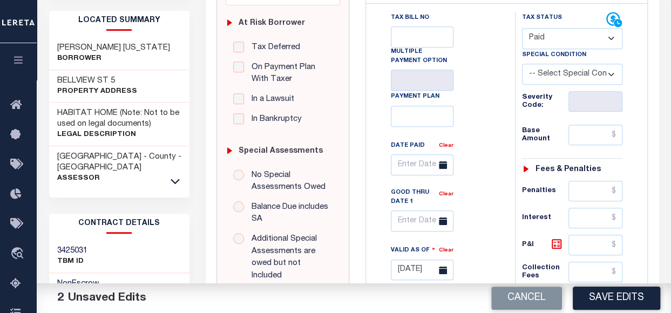
scroll to position [270, 0]
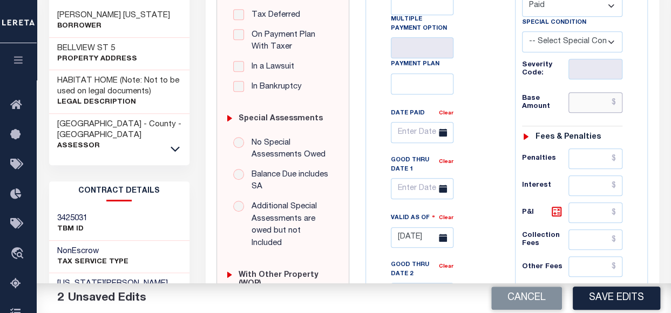
click at [582, 109] on input "text" at bounding box center [596, 102] width 54 height 21
paste input "1,103.87"
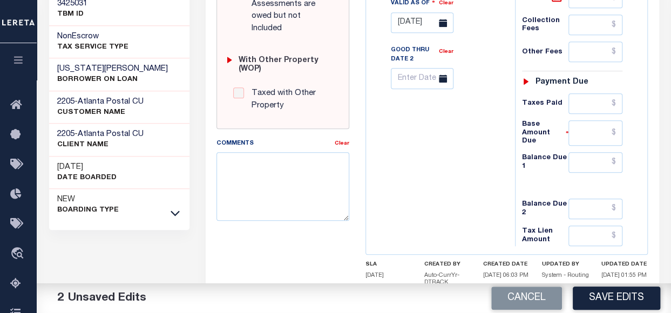
scroll to position [486, 0]
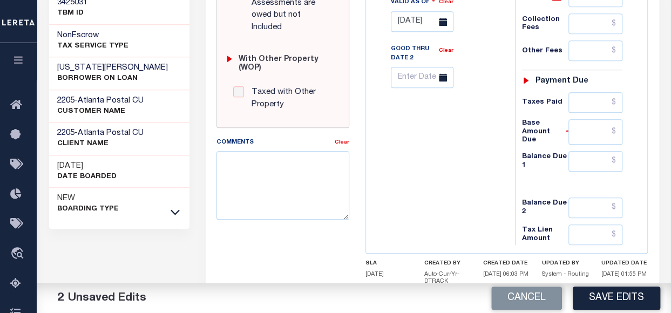
type input "$1,103.87"
click at [582, 153] on input "text" at bounding box center [596, 161] width 54 height 21
type input "$0.00"
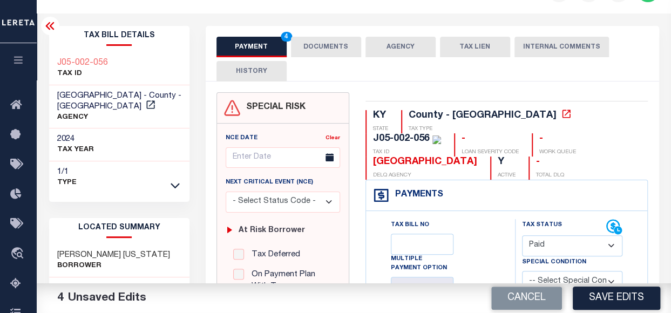
scroll to position [0, 0]
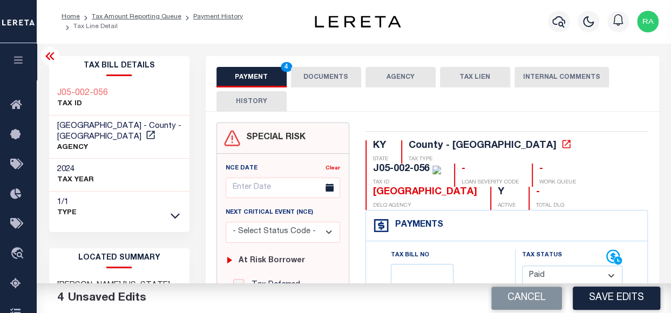
click at [329, 75] on button "DOCUMENTS" at bounding box center [326, 77] width 70 height 21
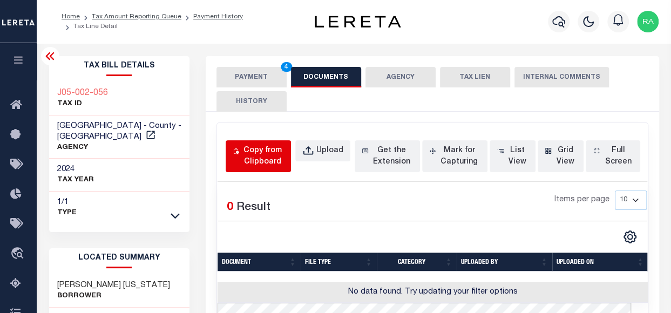
click at [266, 155] on div "Copy from Clipboard" at bounding box center [262, 156] width 43 height 23
select select "POP"
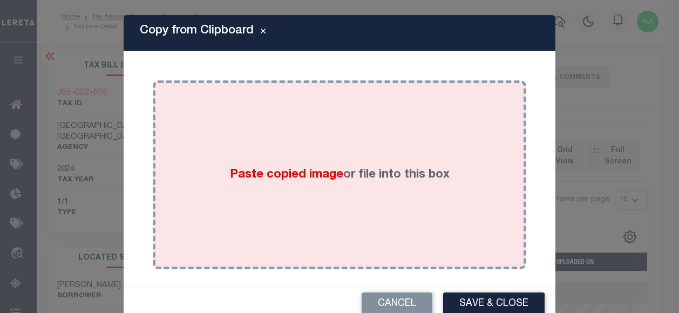
click at [281, 157] on div "Paste copied image or file into this box" at bounding box center [340, 175] width 358 height 173
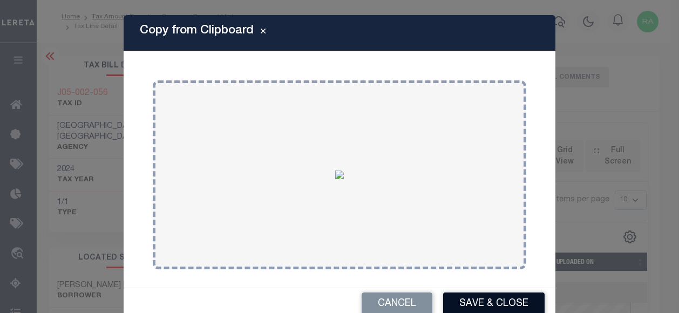
click at [469, 300] on button "Save & Close" at bounding box center [494, 304] width 102 height 23
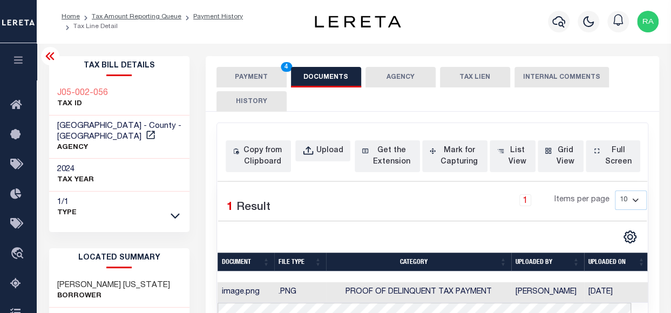
click at [245, 75] on button "PAYMENT 4" at bounding box center [252, 77] width 70 height 21
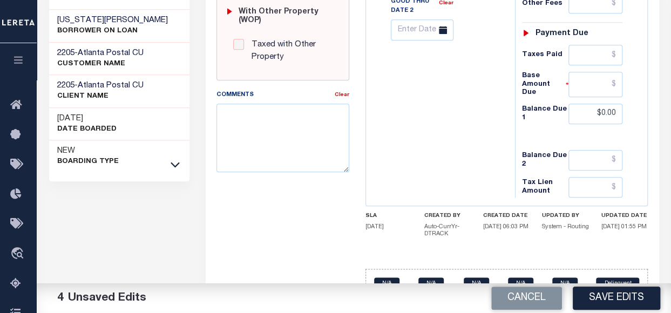
scroll to position [550, 0]
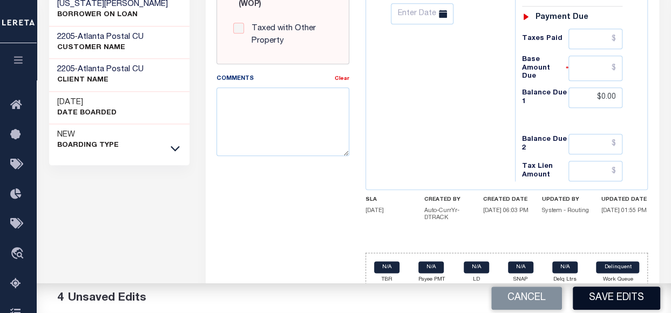
click at [615, 301] on button "Save Edits" at bounding box center [616, 298] width 87 height 23
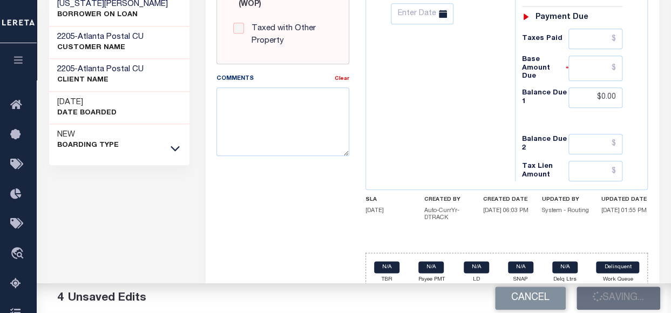
checkbox input "false"
type input "$1,103.87"
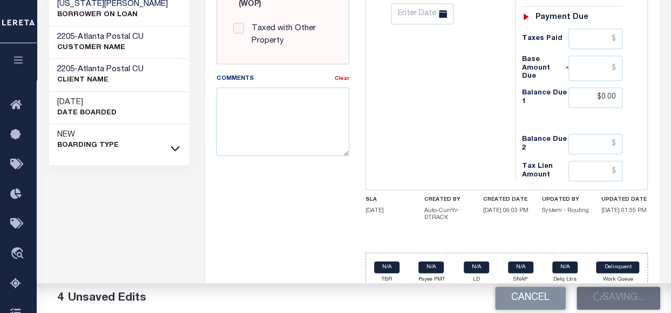
type input "$0"
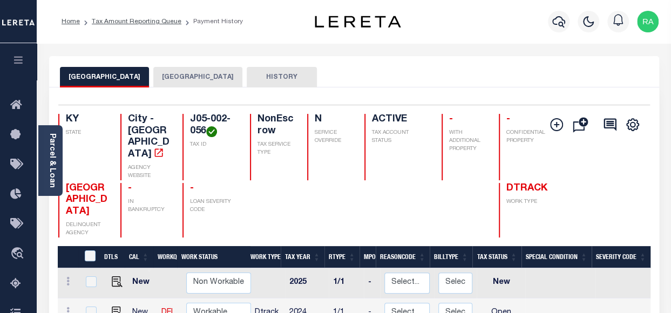
click at [164, 79] on button "[GEOGRAPHIC_DATA]" at bounding box center [197, 77] width 89 height 21
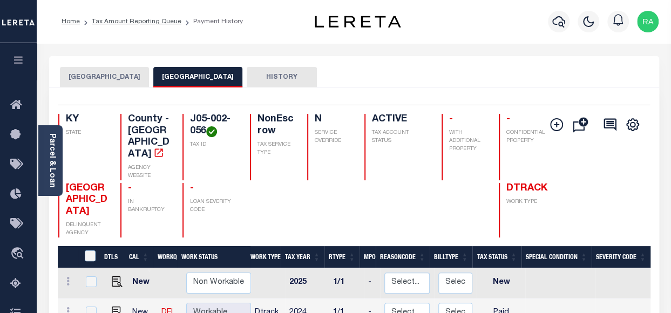
click at [95, 73] on button "[GEOGRAPHIC_DATA]" at bounding box center [104, 77] width 89 height 21
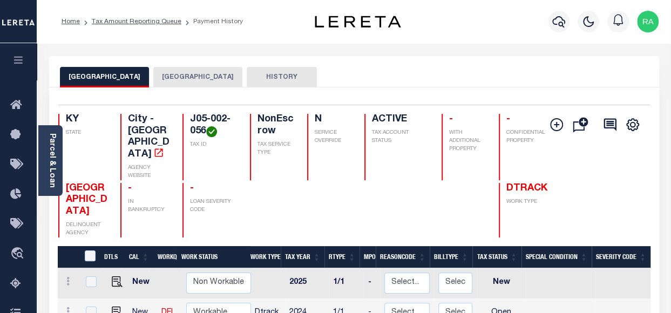
click at [158, 77] on button "[GEOGRAPHIC_DATA]" at bounding box center [197, 77] width 89 height 21
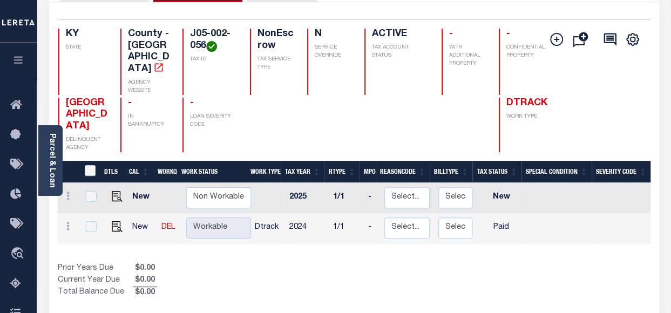
scroll to position [108, 0]
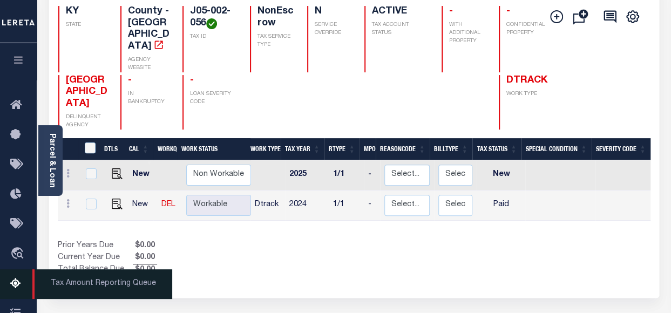
click at [11, 285] on icon at bounding box center [18, 285] width 17 height 14
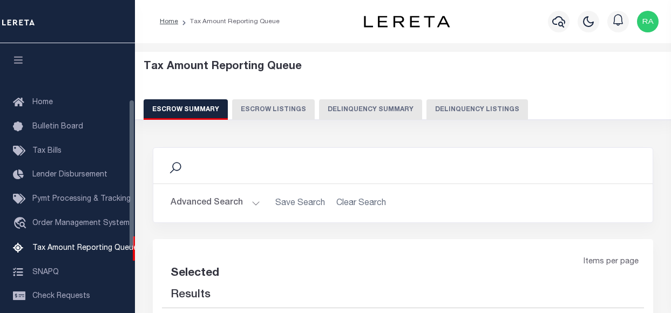
click at [473, 112] on button "Delinquency Listings" at bounding box center [478, 109] width 102 height 21
select select "100"
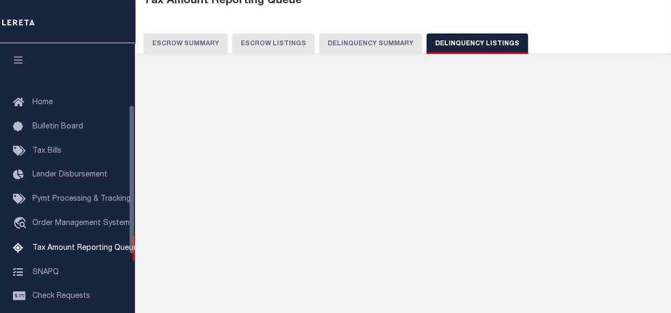
scroll to position [110, 0]
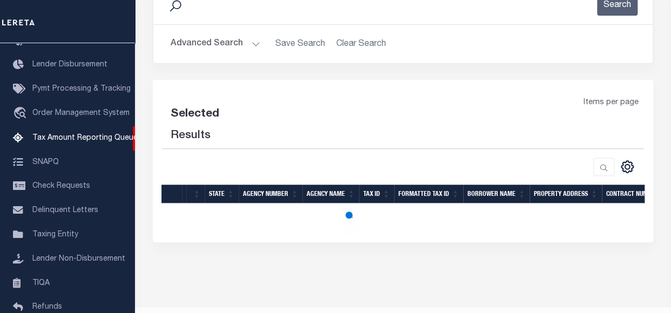
select select "100"
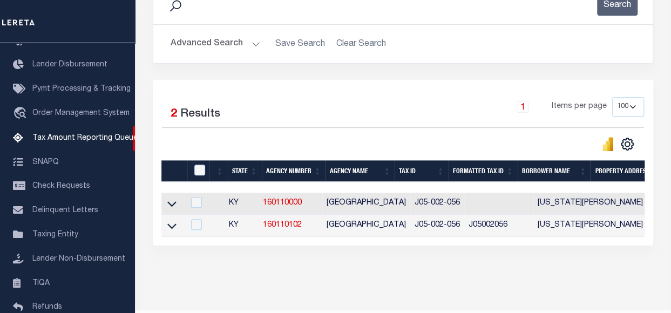
scroll to position [187, 0]
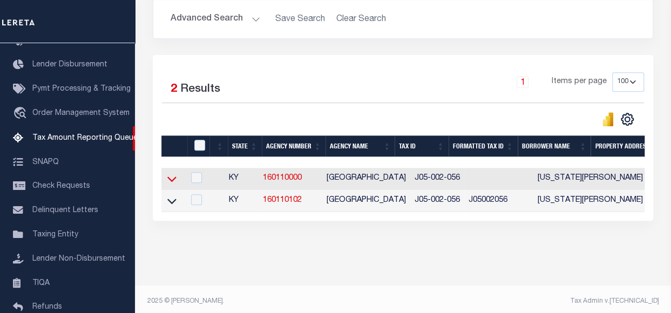
click at [172, 179] on icon at bounding box center [171, 178] width 9 height 11
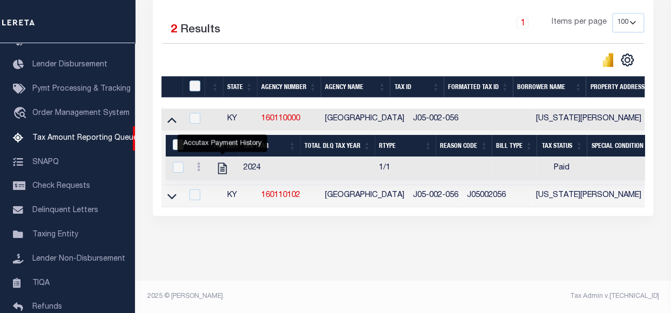
scroll to position [254, 0]
click at [174, 194] on icon at bounding box center [171, 196] width 9 height 5
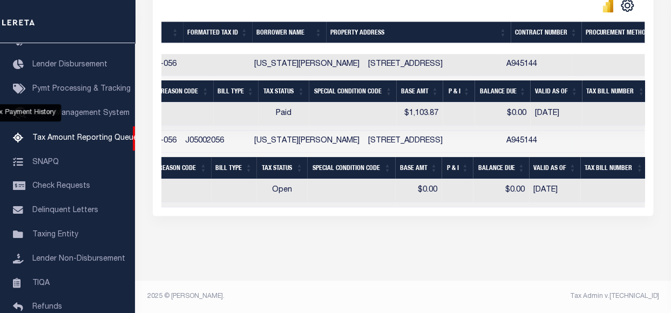
scroll to position [0, 282]
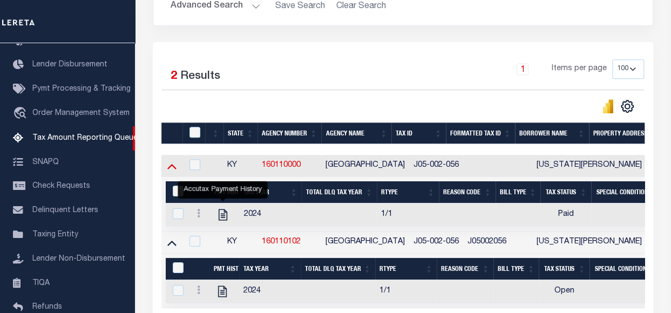
click at [174, 165] on icon at bounding box center [171, 165] width 9 height 11
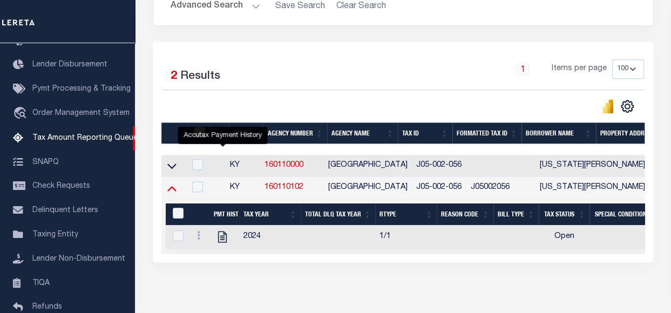
click at [171, 190] on icon at bounding box center [171, 188] width 9 height 11
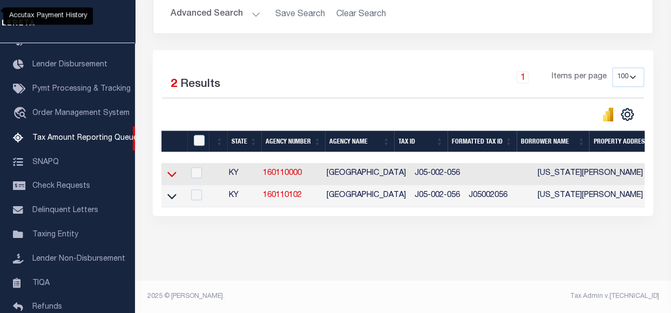
click at [171, 169] on icon at bounding box center [171, 174] width 9 height 11
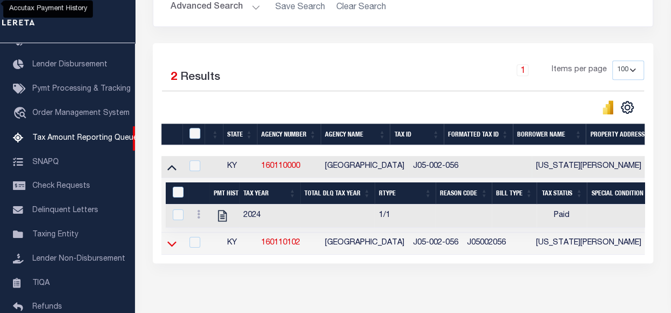
click at [175, 245] on icon at bounding box center [171, 243] width 9 height 5
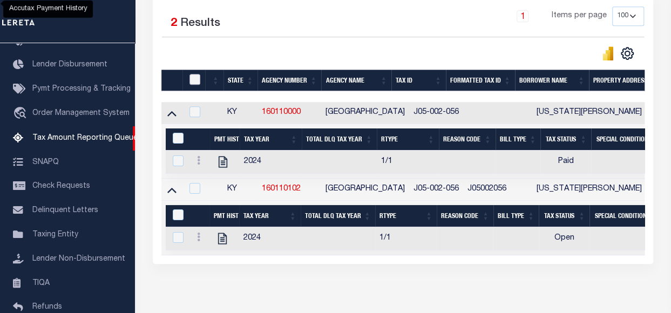
click at [196, 80] on input "checkbox" at bounding box center [195, 79] width 11 height 11
checkbox input "true"
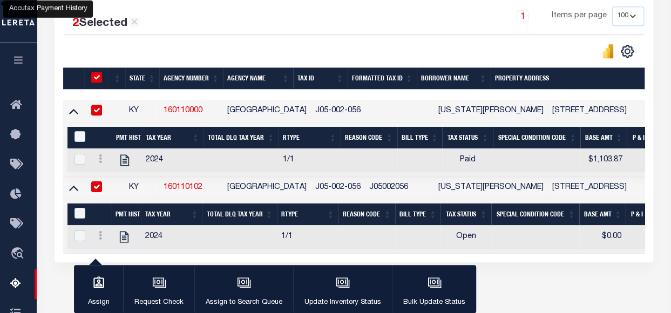
click at [96, 184] on input "checkbox" at bounding box center [96, 186] width 11 height 11
checkbox input "false"
click at [83, 134] on input "&nbsp;" at bounding box center [80, 136] width 11 height 11
checkbox input "true"
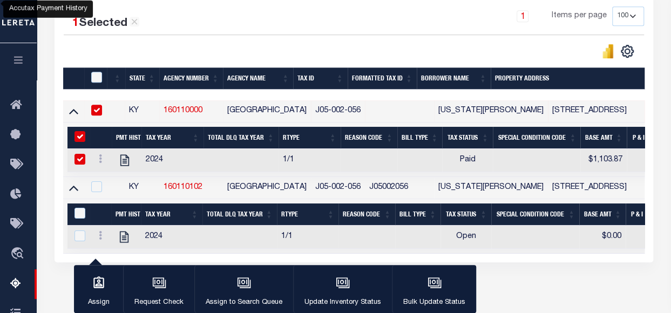
checkbox input "true"
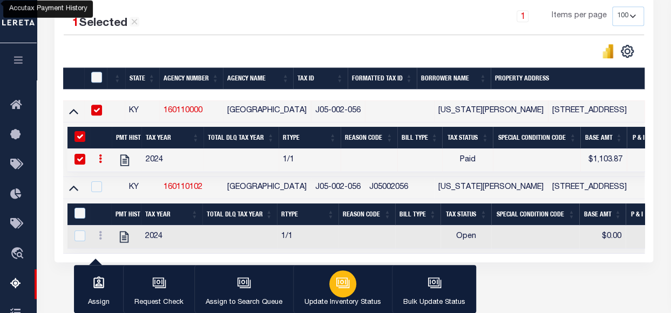
click at [341, 280] on icon "button" at bounding box center [343, 283] width 14 height 14
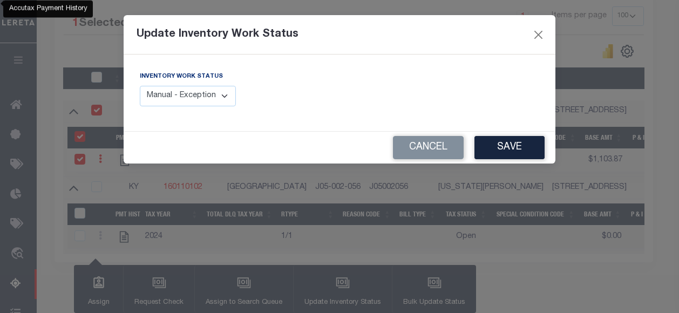
click at [230, 95] on select "Manual - Exception Pended - Awaiting Search Late Add Exception Completed" at bounding box center [188, 96] width 96 height 21
select select "4"
click at [140, 86] on select "Manual - Exception Pended - Awaiting Search Late Add Exception Completed" at bounding box center [188, 96] width 96 height 21
click at [514, 150] on button "Save" at bounding box center [510, 147] width 70 height 23
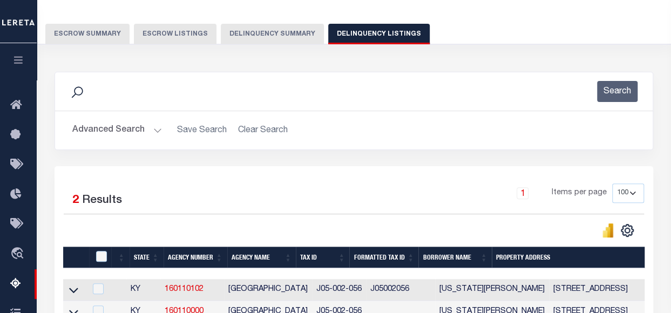
scroll to position [0, 0]
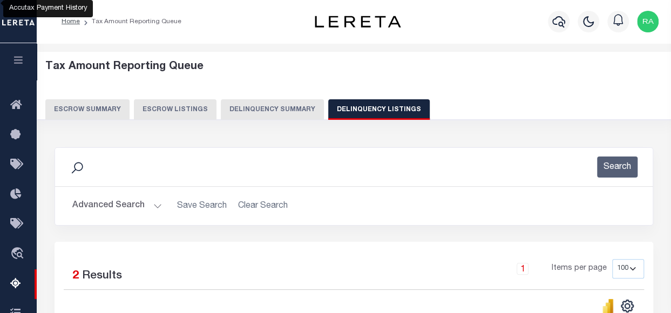
click at [360, 105] on button "Delinquency Listings" at bounding box center [379, 109] width 102 height 21
select select "100"
click at [123, 208] on button "Advanced Search" at bounding box center [117, 206] width 90 height 21
select select "100"
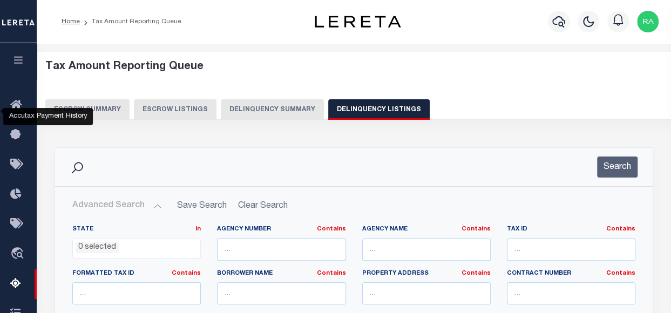
scroll to position [108, 0]
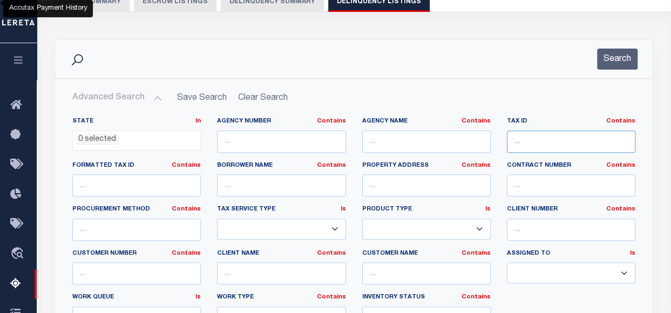
click at [531, 142] on input "text" at bounding box center [571, 142] width 129 height 22
paste input "J05-002-056"
type input "J05-002-056"
click at [614, 52] on button "Search" at bounding box center [617, 59] width 41 height 21
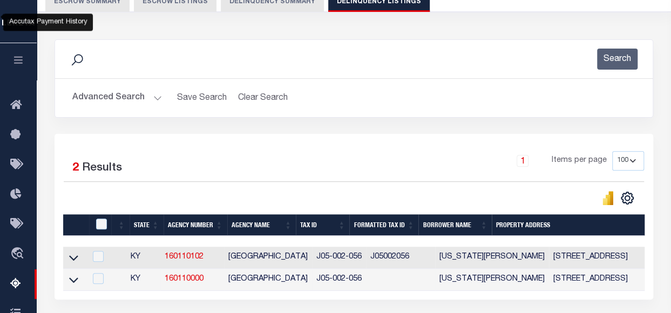
scroll to position [216, 0]
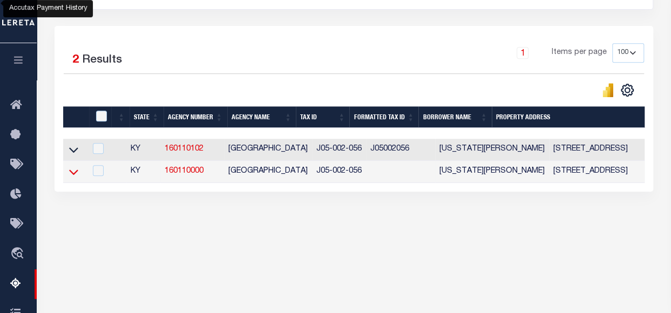
click at [72, 173] on icon at bounding box center [73, 171] width 9 height 11
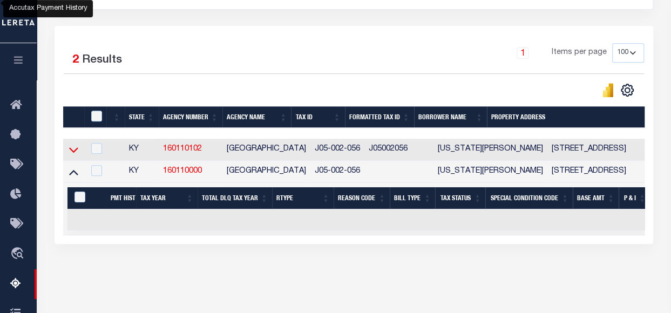
click at [73, 150] on icon at bounding box center [73, 149] width 9 height 11
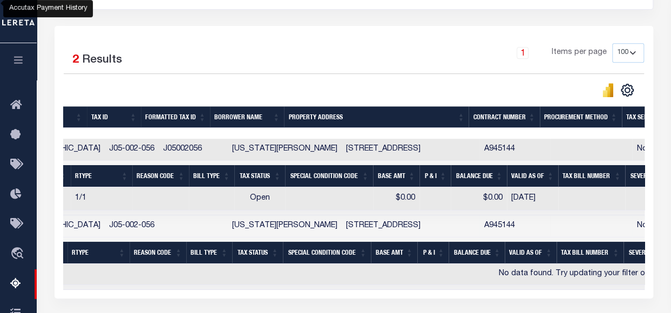
scroll to position [0, 262]
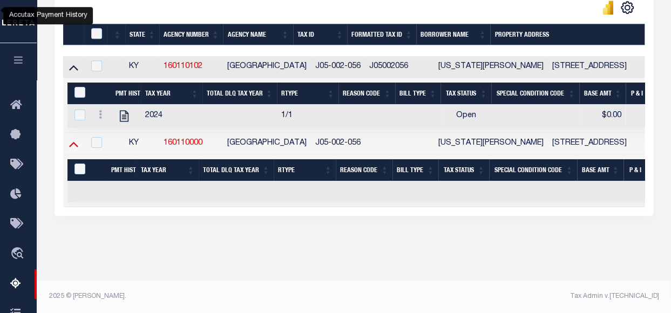
click at [73, 138] on icon at bounding box center [73, 143] width 9 height 11
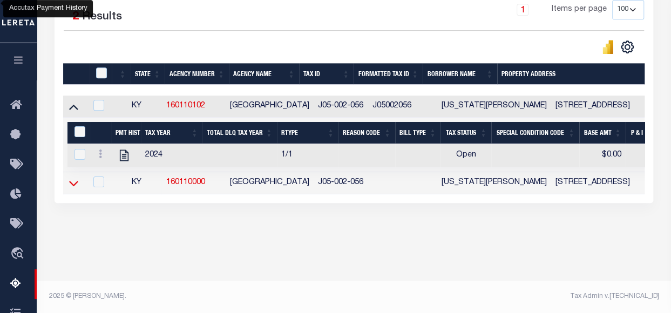
click at [72, 182] on icon at bounding box center [73, 183] width 9 height 11
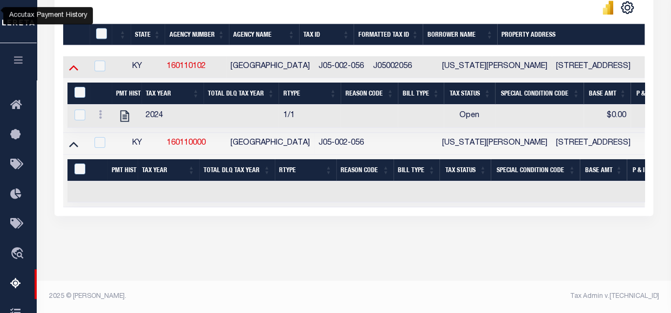
click at [70, 62] on icon at bounding box center [73, 67] width 9 height 11
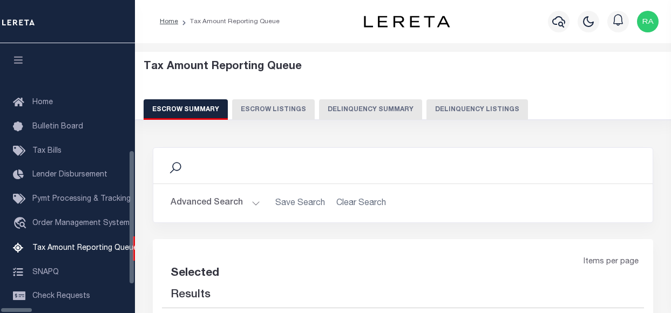
select select "100"
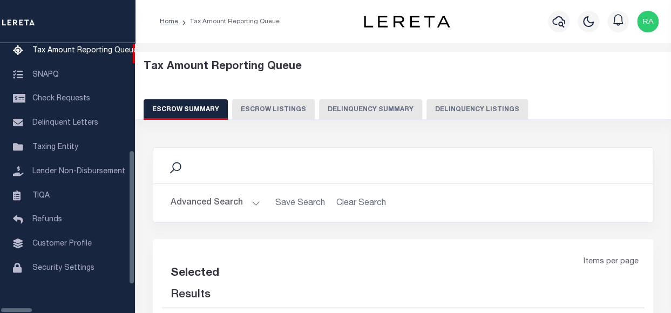
select select "100"
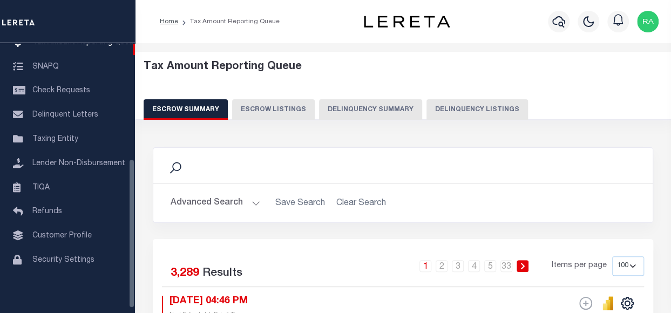
scroll to position [0, 0]
click at [461, 112] on button "Delinquency Listings" at bounding box center [478, 109] width 102 height 21
select select "100"
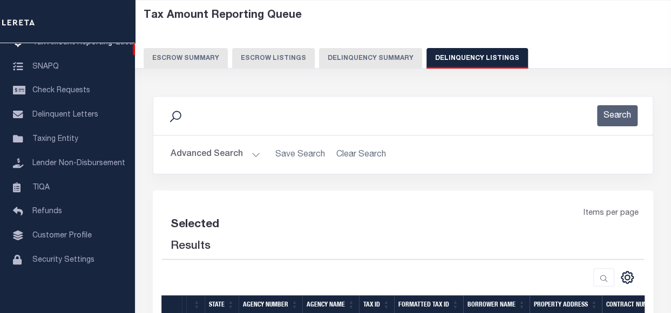
scroll to position [162, 0]
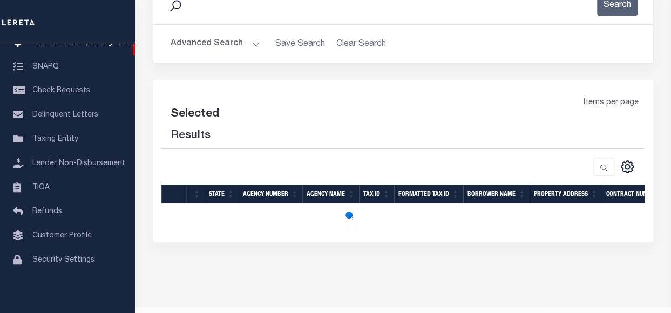
select select "100"
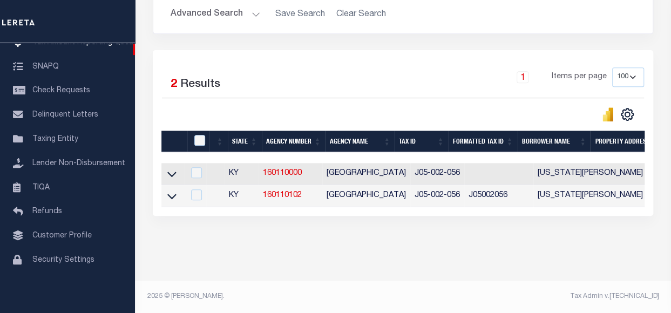
scroll to position [199, 0]
click at [173, 172] on icon at bounding box center [171, 174] width 9 height 5
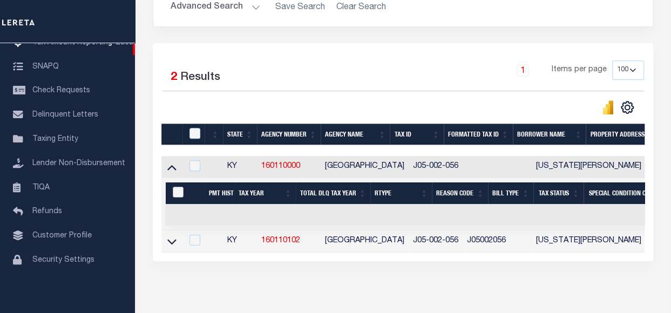
click at [181, 194] on input "&nbsp;" at bounding box center [178, 192] width 11 height 11
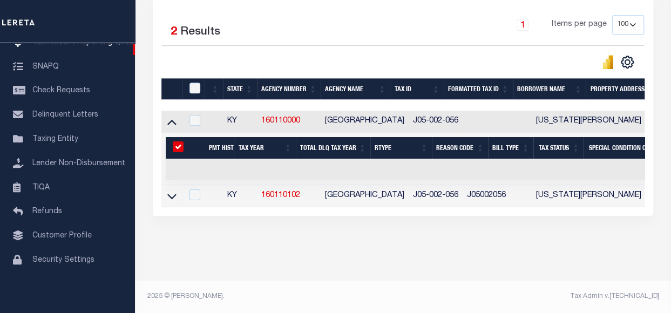
scroll to position [251, 0]
click at [180, 142] on input "&nbsp;" at bounding box center [178, 147] width 11 height 11
checkbox input "false"
click at [173, 120] on icon at bounding box center [171, 122] width 9 height 5
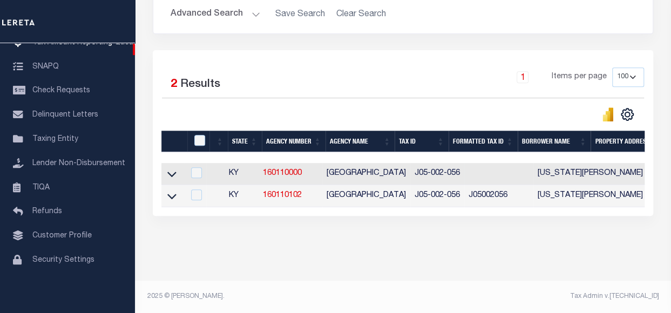
scroll to position [199, 0]
click at [173, 169] on icon at bounding box center [171, 174] width 9 height 11
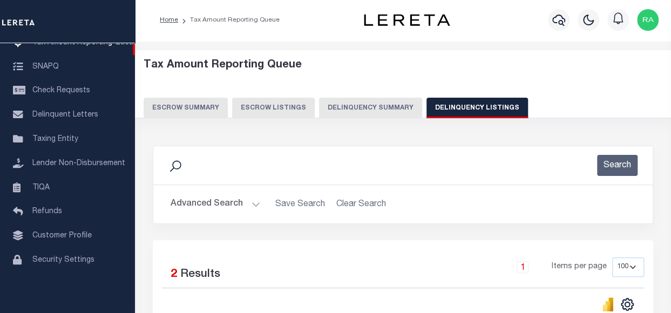
scroll to position [0, 0]
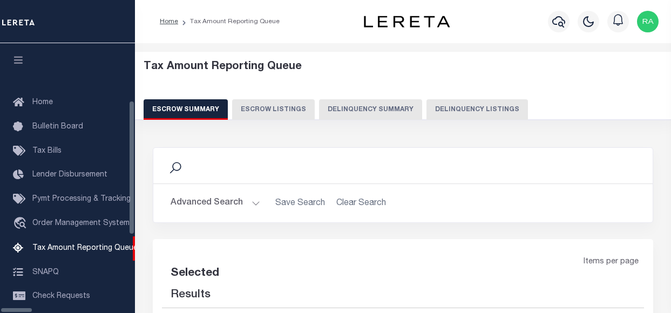
select select "100"
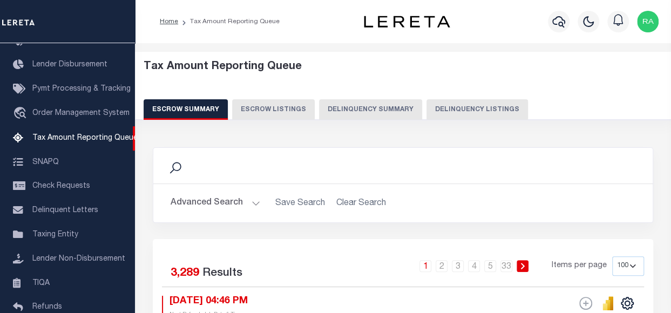
click at [460, 112] on button "Delinquency Listings" at bounding box center [478, 109] width 102 height 21
select select "100"
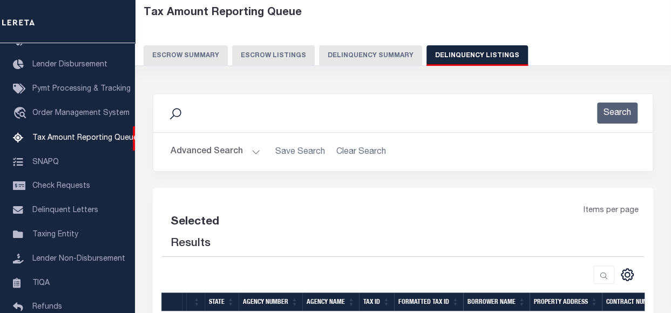
select select "100"
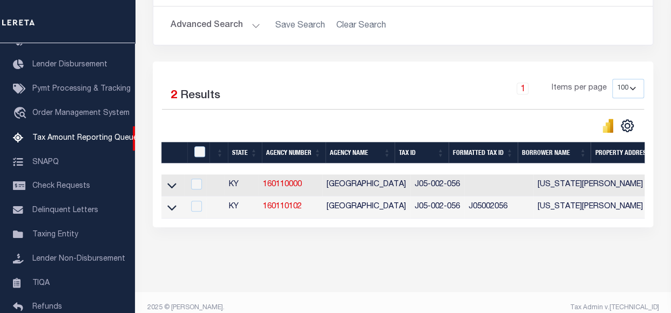
scroll to position [199, 0]
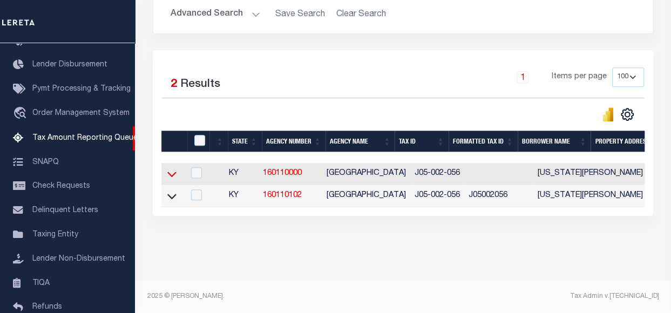
click at [171, 169] on icon at bounding box center [171, 174] width 9 height 11
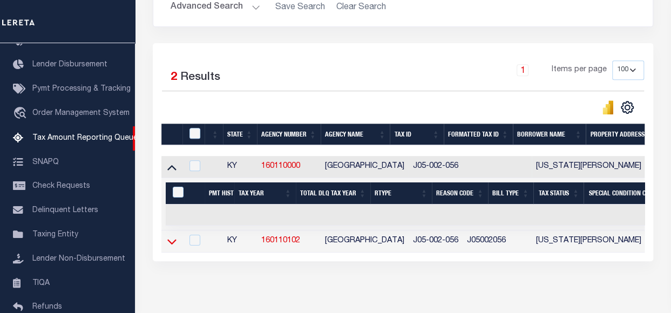
click at [175, 241] on icon at bounding box center [171, 241] width 9 height 5
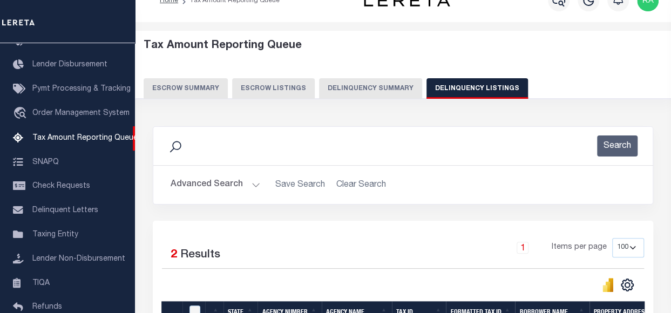
scroll to position [0, 0]
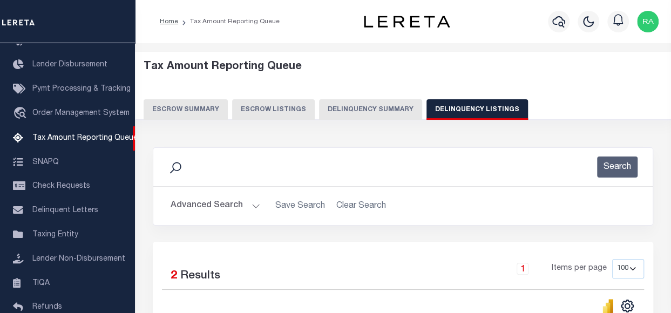
click at [453, 108] on button "Delinquency Listings" at bounding box center [478, 109] width 102 height 21
select select
select select "100"
click at [221, 207] on button "Advanced Search" at bounding box center [216, 206] width 90 height 21
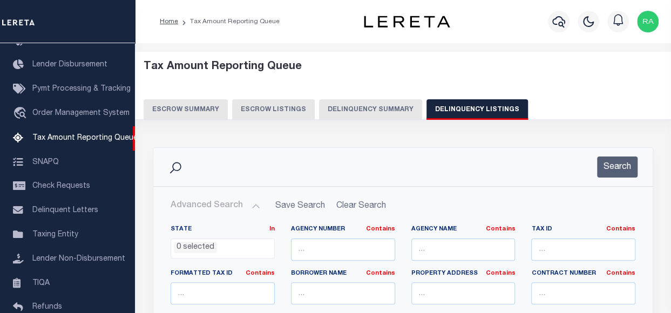
scroll to position [54, 0]
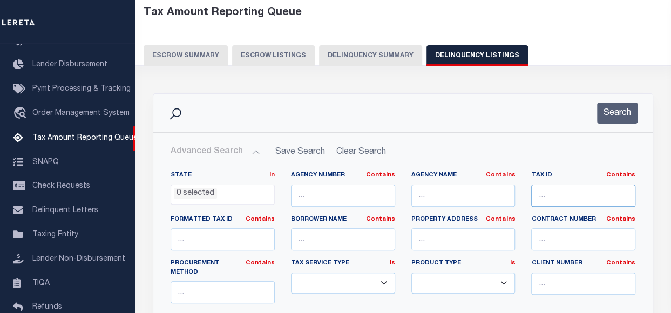
click at [544, 200] on input "text" at bounding box center [583, 196] width 104 height 22
paste input "032010008100"
type input "032010008100"
click at [613, 110] on button "Search" at bounding box center [617, 113] width 41 height 21
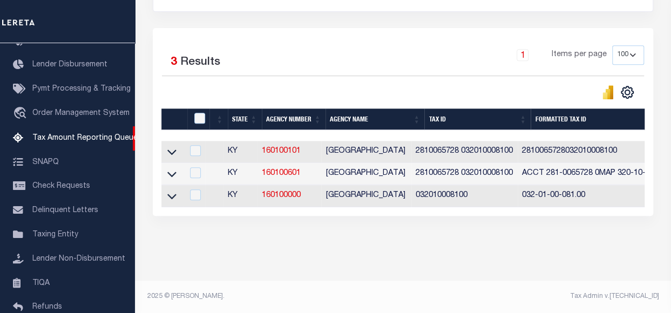
scroll to position [221, 0]
click at [171, 191] on icon at bounding box center [171, 196] width 9 height 11
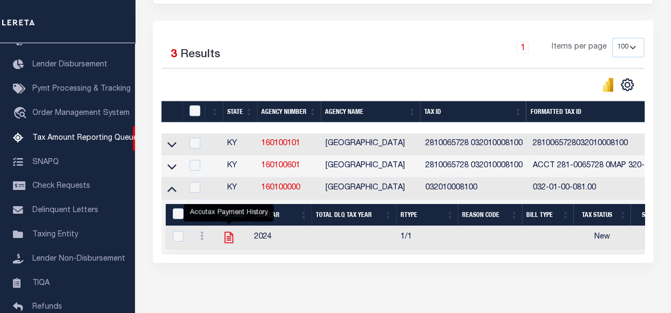
click at [230, 239] on icon "" at bounding box center [229, 237] width 9 height 11
checkbox input "true"
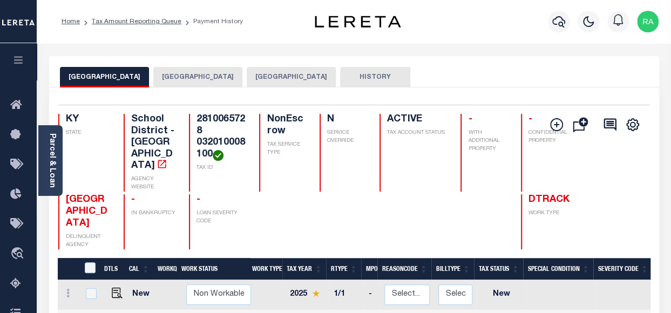
click at [257, 77] on button "[GEOGRAPHIC_DATA]" at bounding box center [291, 77] width 89 height 21
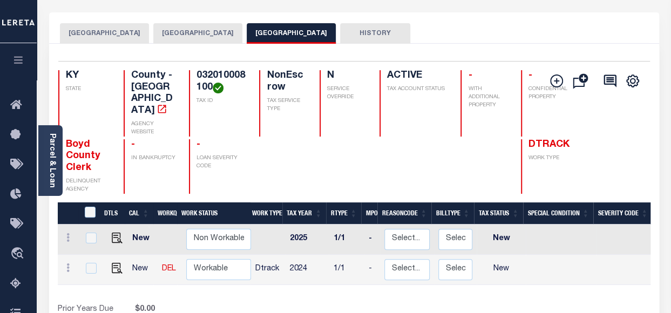
scroll to position [54, 0]
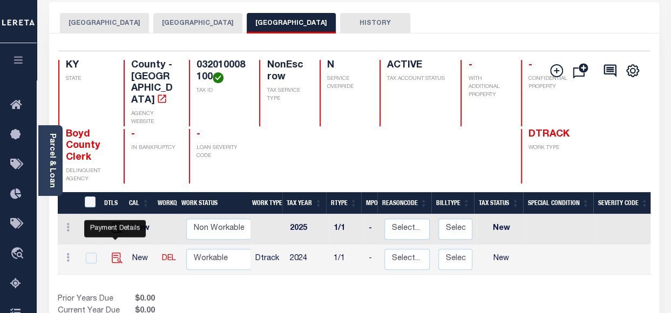
click at [115, 253] on img "" at bounding box center [117, 258] width 11 height 11
checkbox input "true"
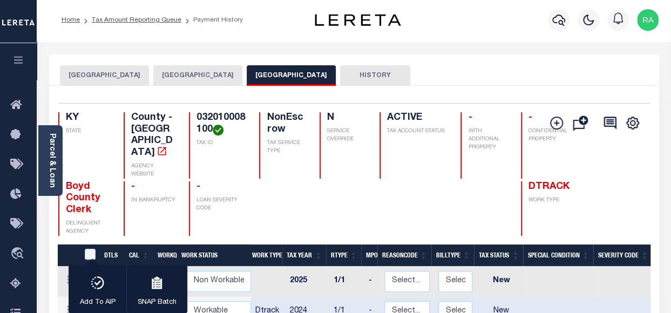
scroll to position [0, 0]
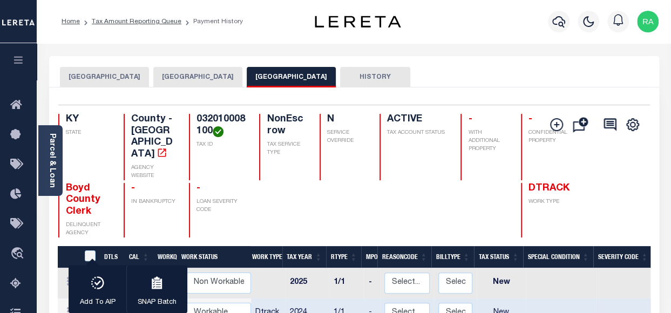
click at [274, 75] on button "[GEOGRAPHIC_DATA]" at bounding box center [291, 77] width 89 height 21
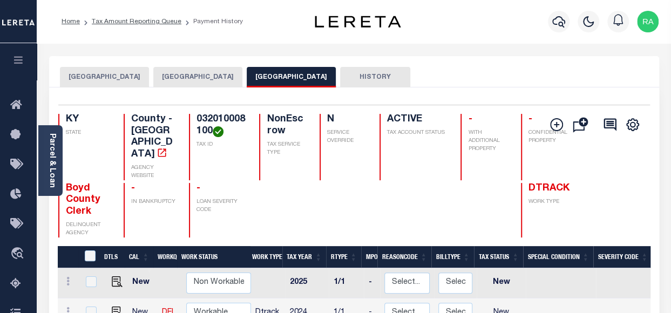
scroll to position [108, 0]
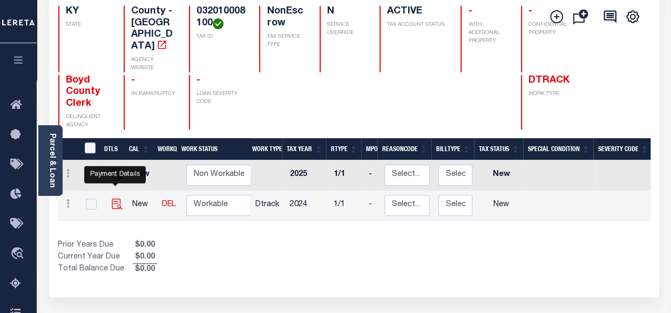
click at [112, 199] on img "" at bounding box center [117, 204] width 11 height 11
checkbox input "true"
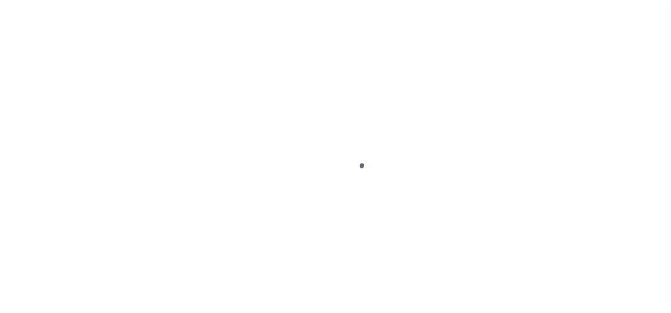
select select "NW2"
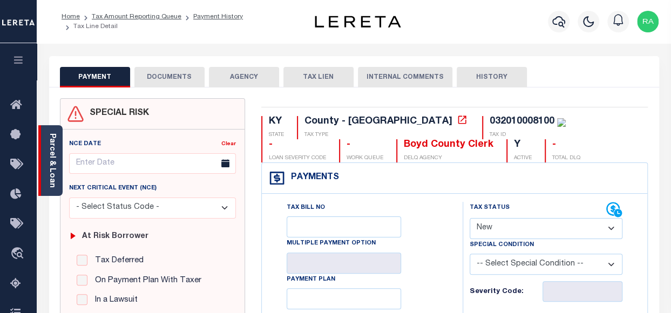
click at [52, 146] on link "Parcel & Loan" at bounding box center [52, 160] width 8 height 55
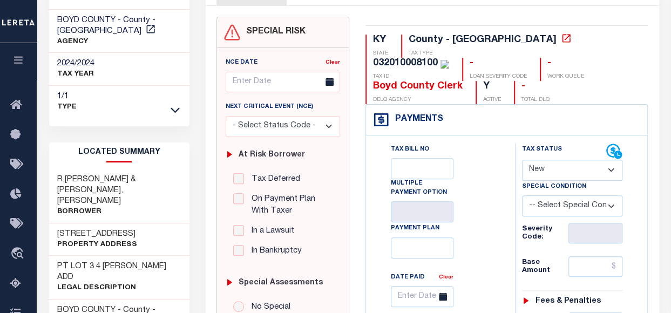
scroll to position [108, 0]
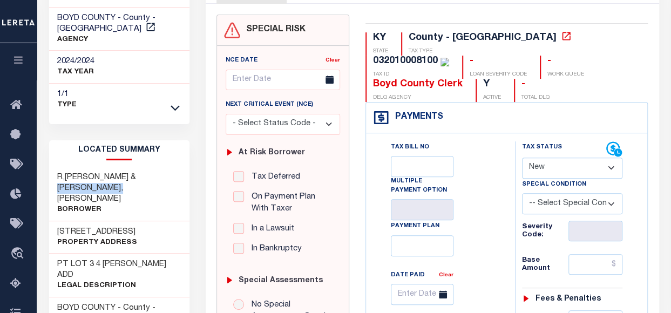
drag, startPoint x: 54, startPoint y: 185, endPoint x: 129, endPoint y: 186, distance: 74.5
click at [129, 186] on div "R,[PERSON_NAME] & [PERSON_NAME],[PERSON_NAME]" at bounding box center [119, 194] width 140 height 55
copy h3 "HEATHER,DANIELS"
drag, startPoint x: 80, startPoint y: 219, endPoint x: 161, endPoint y: 222, distance: 81.1
click at [161, 222] on div "4410 VALLEY VIEW DR Property Address" at bounding box center [119, 237] width 140 height 33
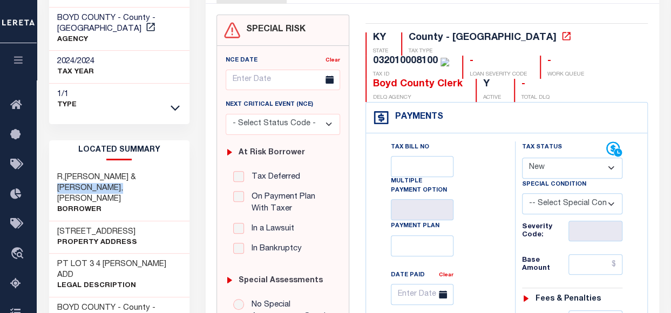
click at [77, 227] on h3 "4410 VALLEY VIEW DR" at bounding box center [97, 232] width 80 height 11
drag, startPoint x: 76, startPoint y: 219, endPoint x: 158, endPoint y: 222, distance: 81.6
click at [158, 222] on div "4410 VALLEY VIEW DR Property Address" at bounding box center [119, 237] width 140 height 33
copy h3 "VALLEY VIEW DR"
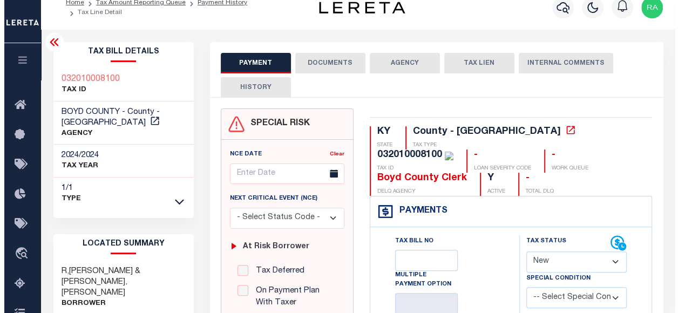
scroll to position [0, 0]
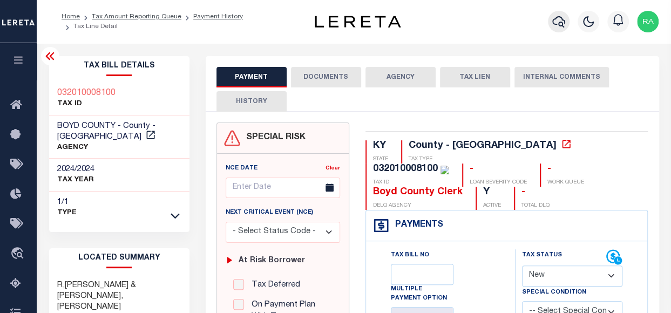
click at [558, 27] on icon "button" at bounding box center [559, 21] width 13 height 13
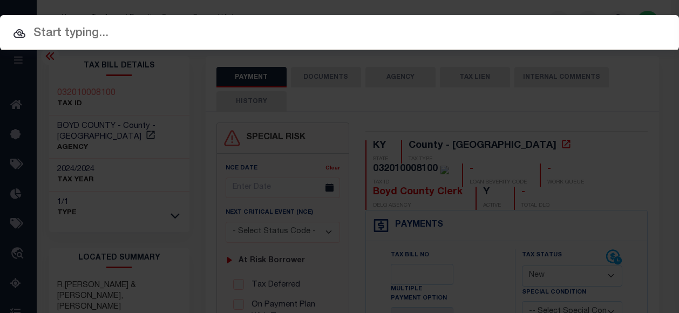
click at [239, 36] on input "text" at bounding box center [339, 33] width 679 height 19
paste input "34847663"
type input "34847663"
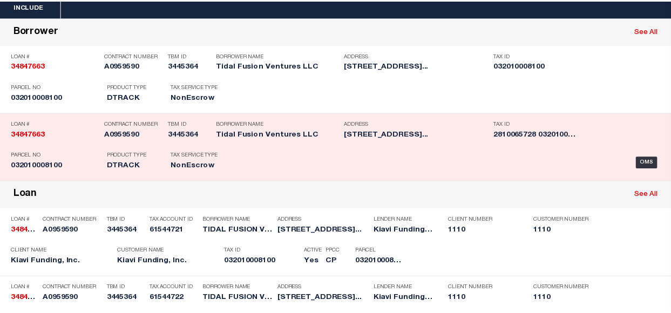
scroll to position [108, 0]
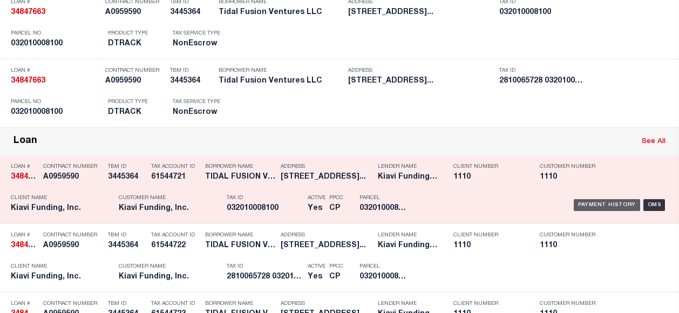
click at [581, 204] on div "Payment History" at bounding box center [607, 205] width 66 height 12
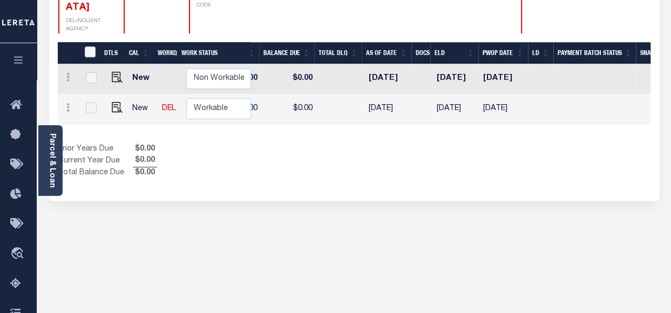
scroll to position [0, 457]
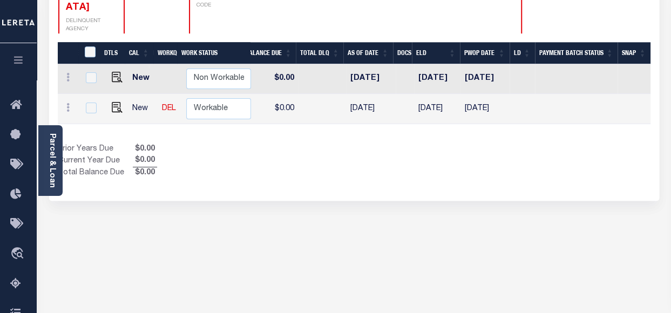
drag, startPoint x: 466, startPoint y: 89, endPoint x: 497, endPoint y: 90, distance: 31.9
click at [497, 94] on td "[DATE]" at bounding box center [485, 109] width 49 height 30
checkbox input "true"
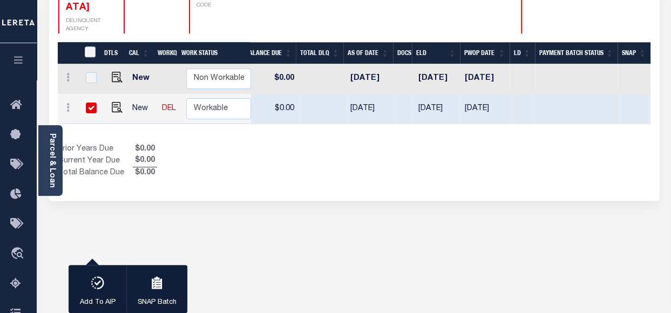
drag, startPoint x: 412, startPoint y: 87, endPoint x: 449, endPoint y: 90, distance: 37.3
click at [449, 94] on td "10/16/2024" at bounding box center [437, 109] width 46 height 30
checkbox input "false"
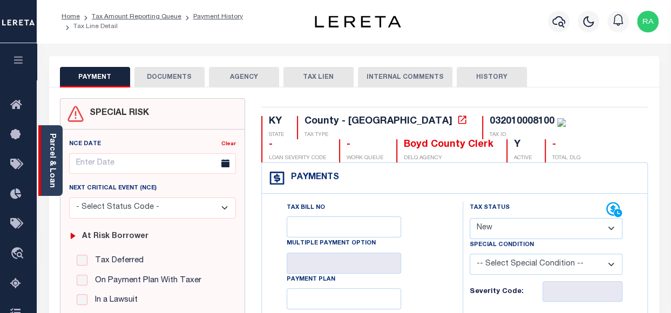
click at [49, 141] on link "Parcel & Loan" at bounding box center [52, 160] width 8 height 55
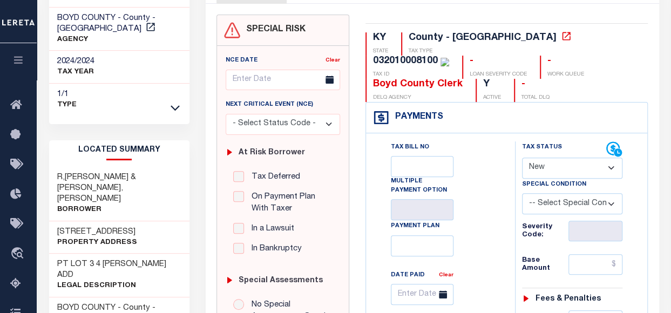
scroll to position [162, 0]
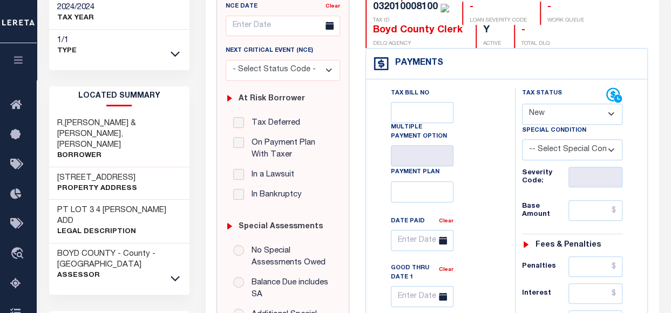
click at [556, 113] on select "- Select Status Code - Open Due/Unpaid Paid Incomplete No Tax Due Internal Refu…" at bounding box center [572, 114] width 101 height 21
click at [549, 113] on select "- Select Status Code - Open Due/Unpaid Paid Incomplete No Tax Due Internal Refu…" at bounding box center [572, 114] width 101 height 21
select select "PYD"
click at [522, 104] on select "- Select Status Code - Open Due/Unpaid Paid Incomplete No Tax Due Internal Refu…" at bounding box center [572, 114] width 101 height 21
type input "[DATE]"
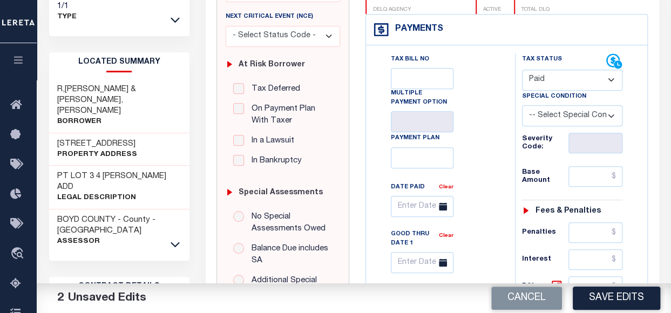
scroll to position [270, 0]
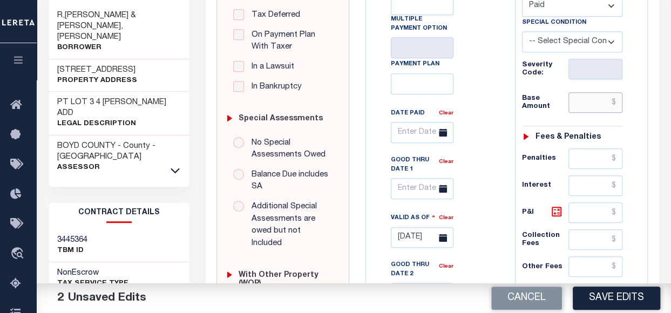
click at [585, 107] on input "text" at bounding box center [596, 102] width 54 height 21
click at [614, 105] on input "$0" at bounding box center [596, 102] width 54 height 21
click at [613, 106] on input "$0" at bounding box center [596, 102] width 54 height 21
type input "$0.00"
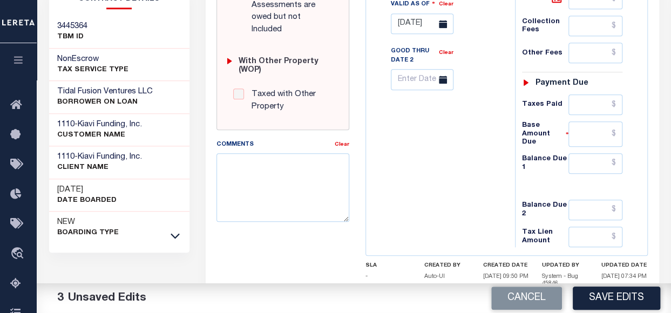
scroll to position [486, 0]
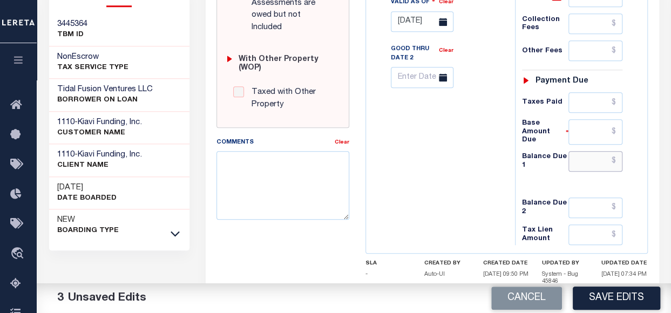
click at [579, 152] on input "text" at bounding box center [596, 161] width 54 height 21
type input "$0.00"
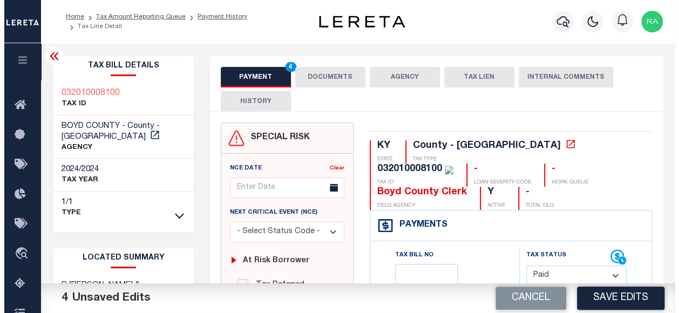
scroll to position [0, 0]
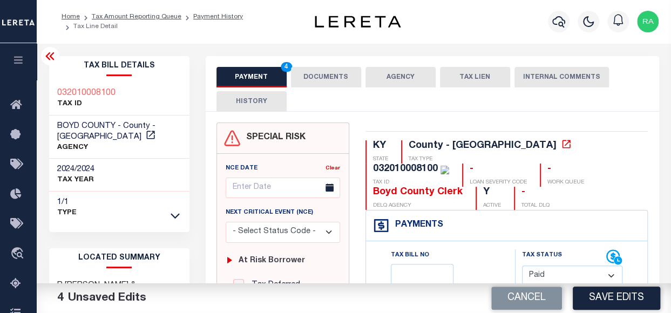
click at [329, 76] on button "DOCUMENTS" at bounding box center [326, 77] width 70 height 21
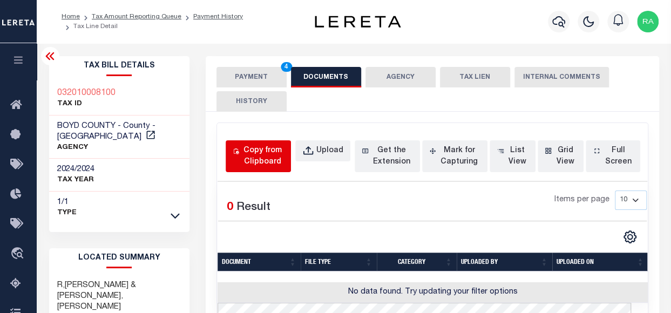
click at [255, 153] on div "Copy from Clipboard" at bounding box center [262, 156] width 43 height 23
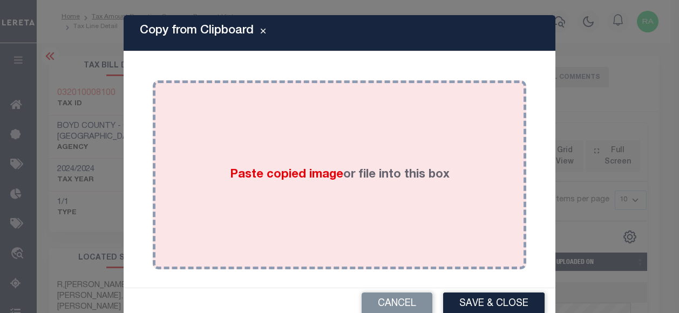
click at [340, 150] on div "Paste copied image or file into this box" at bounding box center [340, 175] width 358 height 173
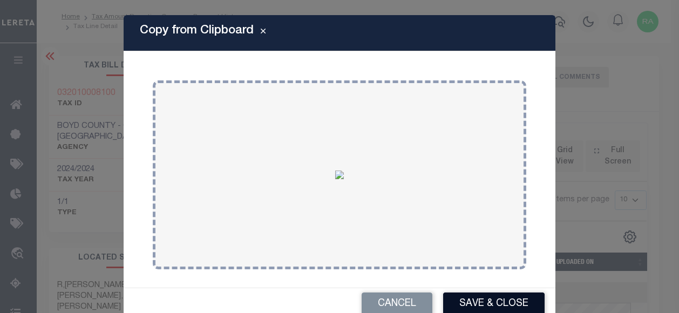
click at [479, 301] on button "Save & Close" at bounding box center [494, 304] width 102 height 23
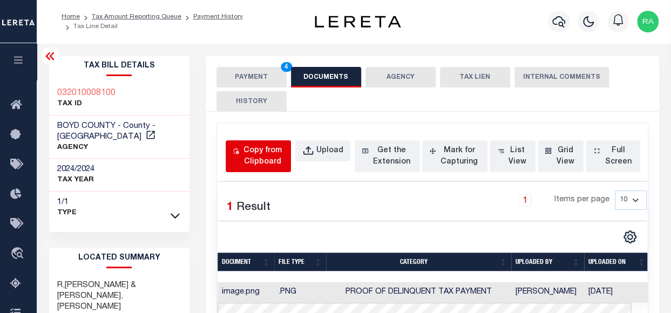
click at [261, 153] on div "Copy from Clipboard" at bounding box center [262, 156] width 43 height 23
select select "POP"
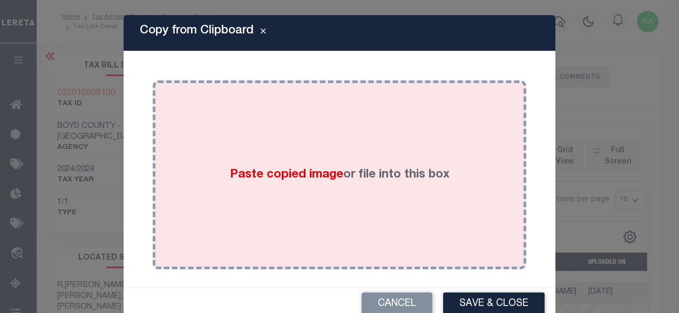
click at [267, 154] on div "Paste copied image or file into this box" at bounding box center [340, 175] width 358 height 173
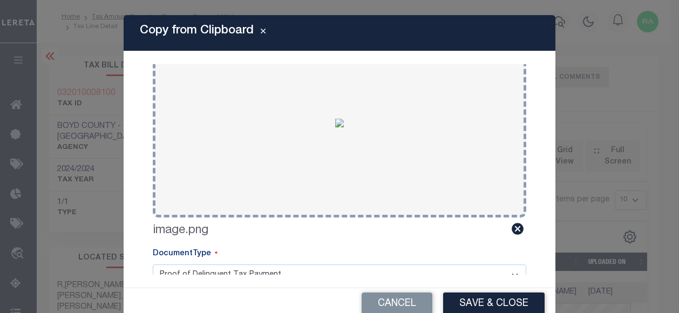
scroll to position [54, 0]
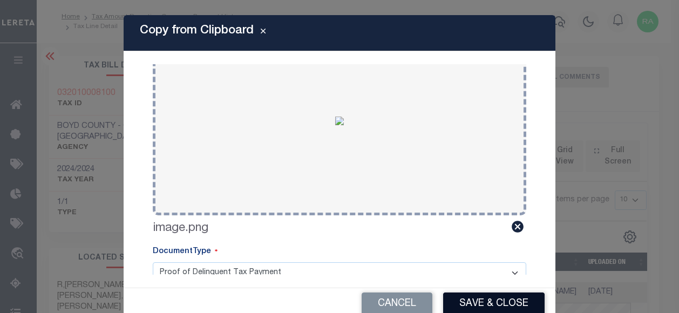
click at [471, 305] on button "Save & Close" at bounding box center [494, 304] width 102 height 23
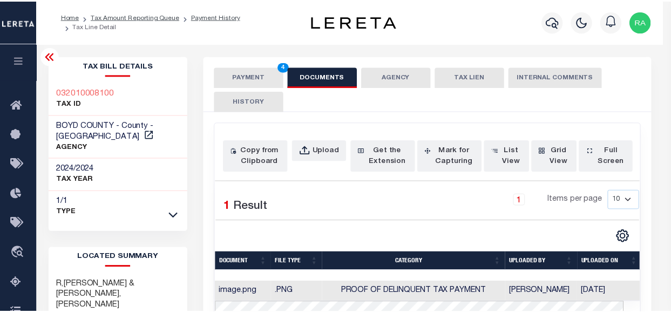
scroll to position [0, 0]
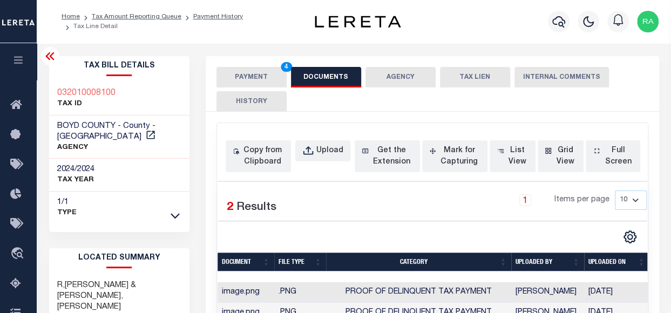
click at [248, 71] on button "PAYMENT 4" at bounding box center [252, 77] width 70 height 21
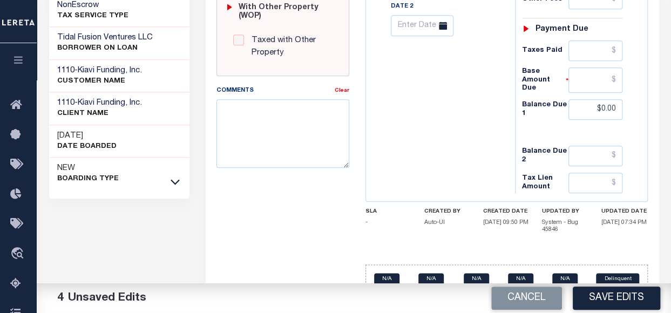
scroll to position [550, 0]
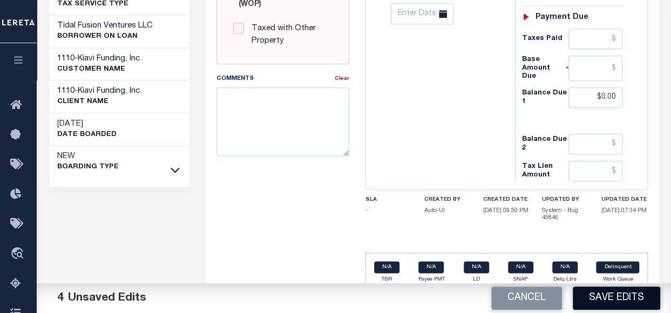
click at [620, 295] on button "Save Edits" at bounding box center [616, 298] width 87 height 23
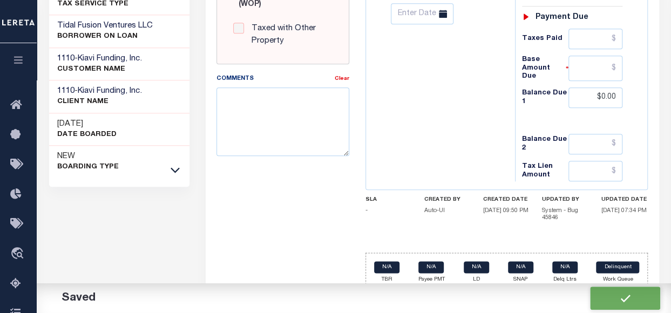
checkbox input "false"
type input "$0"
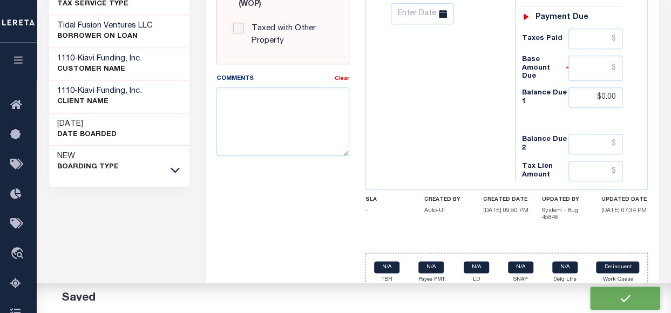
type input "$0"
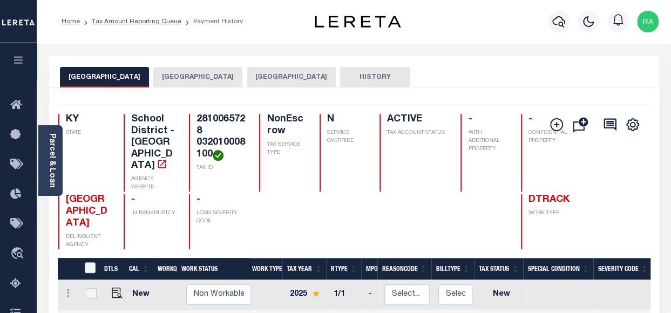
click at [270, 76] on button "[GEOGRAPHIC_DATA]" at bounding box center [291, 77] width 89 height 21
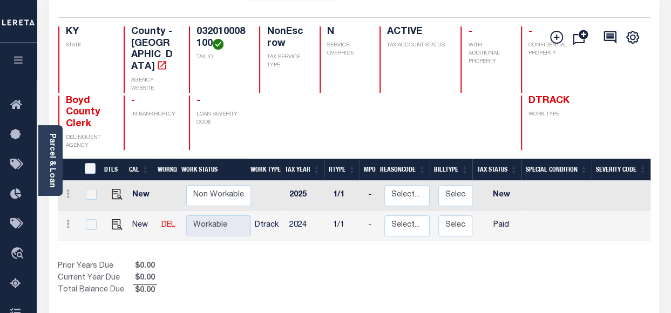
scroll to position [108, 0]
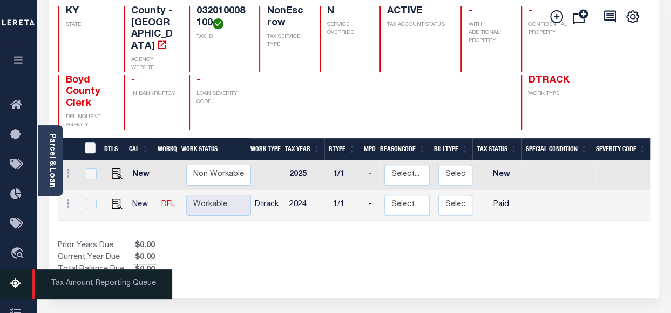
click at [14, 285] on icon at bounding box center [18, 285] width 17 height 14
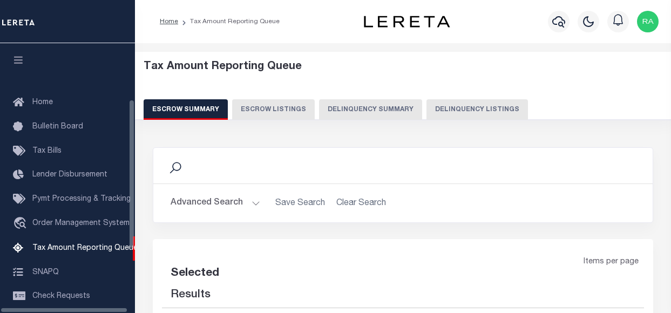
select select "100"
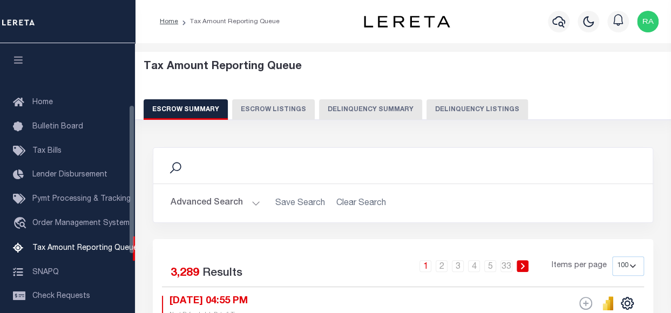
scroll to position [110, 0]
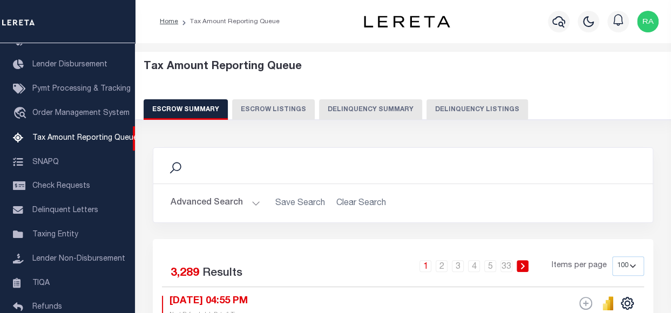
click at [461, 107] on button "Delinquency Listings" at bounding box center [478, 109] width 102 height 21
select select "100"
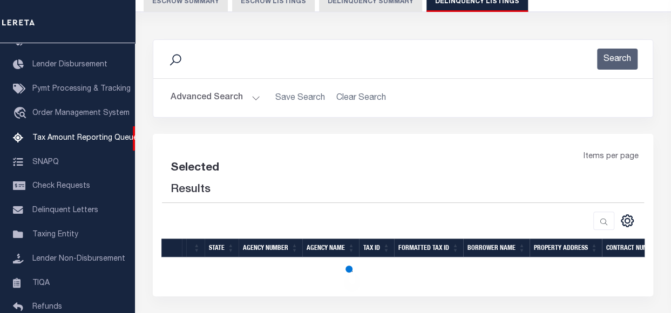
select select "100"
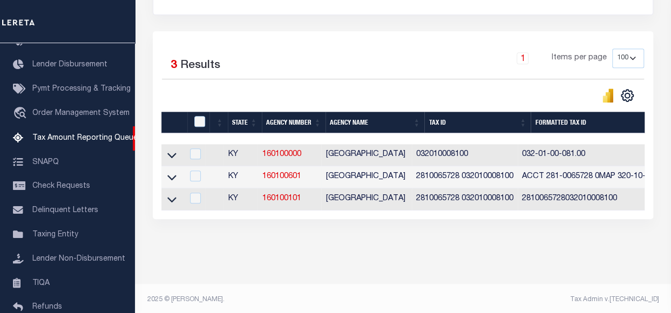
scroll to position [216, 0]
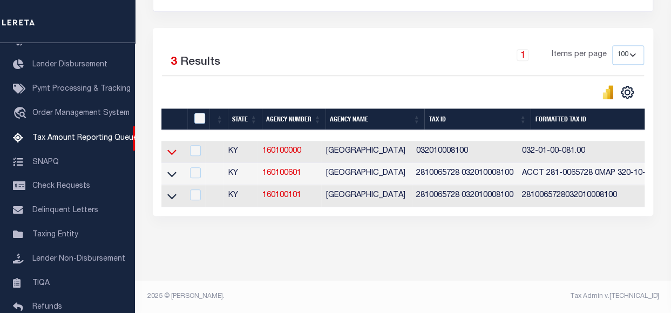
click at [172, 154] on icon at bounding box center [171, 151] width 9 height 11
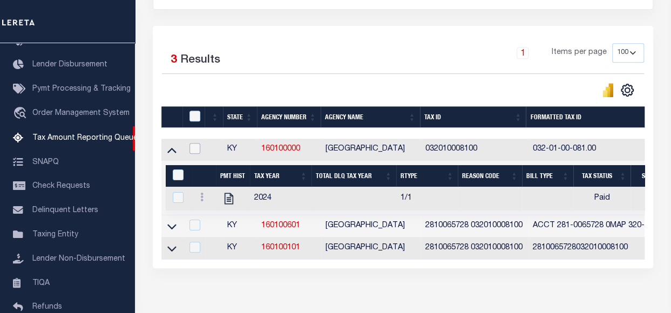
click at [196, 151] on input "checkbox" at bounding box center [195, 148] width 11 height 11
checkbox input "true"
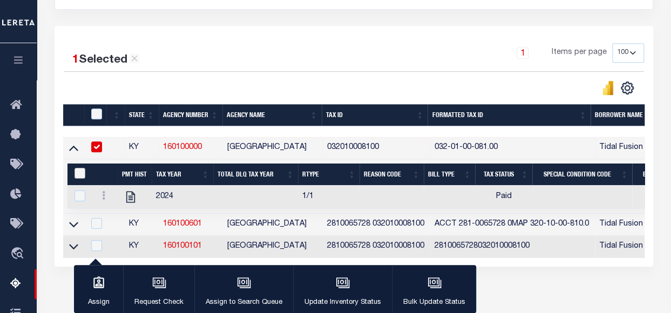
click at [80, 169] on input "&nbsp;" at bounding box center [80, 173] width 11 height 11
checkbox input "true"
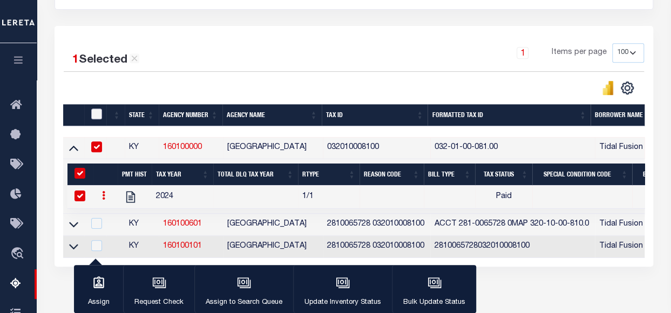
click at [92, 117] on input "checkbox" at bounding box center [96, 114] width 11 height 11
checkbox input "true"
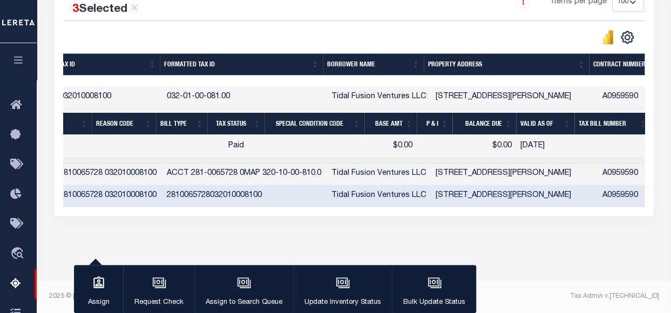
scroll to position [0, 0]
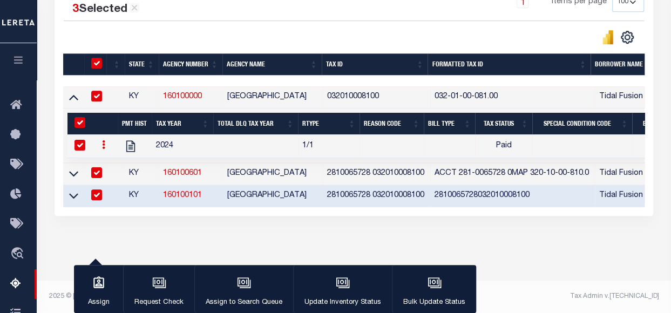
click at [95, 190] on input "checkbox" at bounding box center [96, 195] width 11 height 11
checkbox input "false"
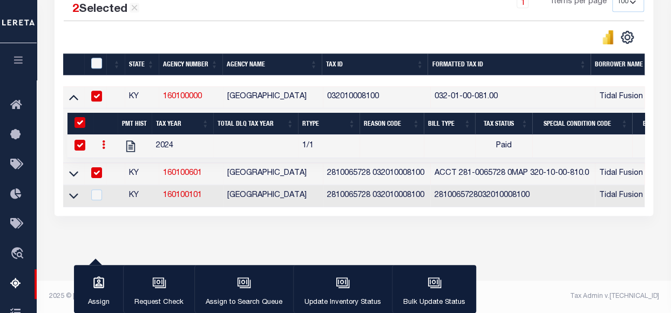
click at [82, 117] on input "&nbsp;" at bounding box center [80, 122] width 11 height 11
checkbox input "false"
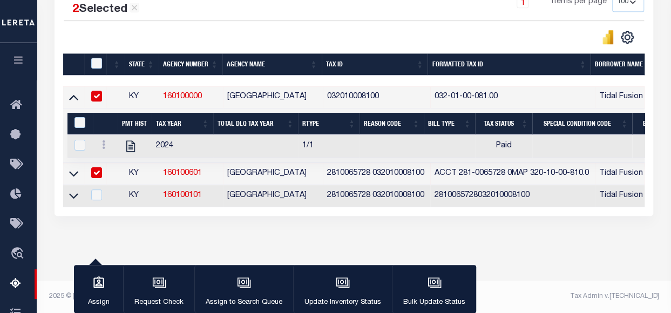
click at [93, 91] on input "checkbox" at bounding box center [96, 96] width 11 height 11
checkbox input "false"
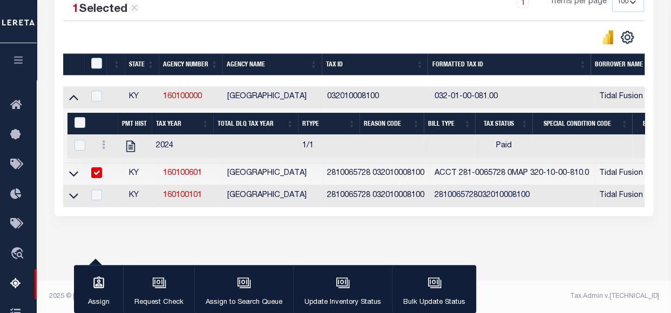
click at [91, 167] on input "checkbox" at bounding box center [96, 172] width 11 height 11
checkbox input "false"
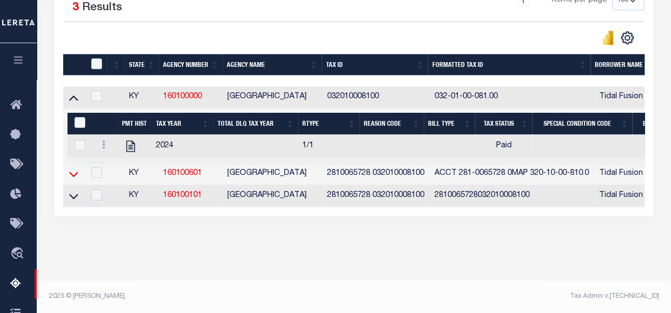
click at [76, 169] on icon at bounding box center [73, 174] width 9 height 11
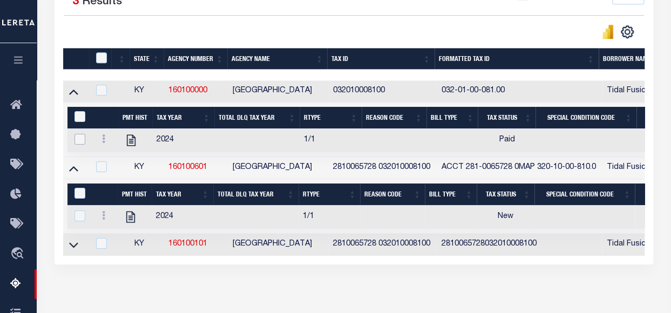
click at [82, 142] on input "checkbox" at bounding box center [80, 139] width 11 height 11
checkbox input "true"
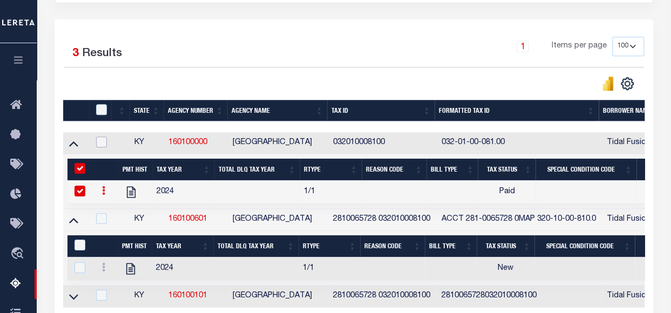
click at [101, 139] on input "checkbox" at bounding box center [101, 142] width 11 height 11
checkbox input "true"
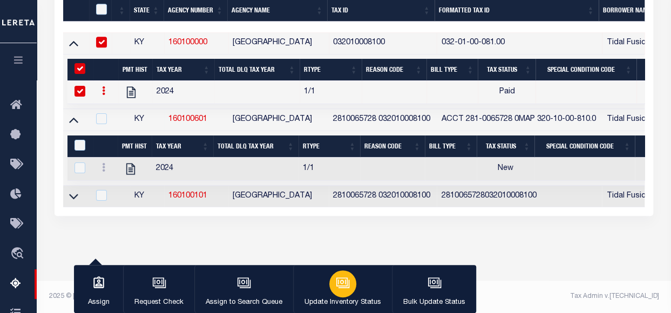
click at [341, 284] on icon "button" at bounding box center [342, 282] width 8 height 5
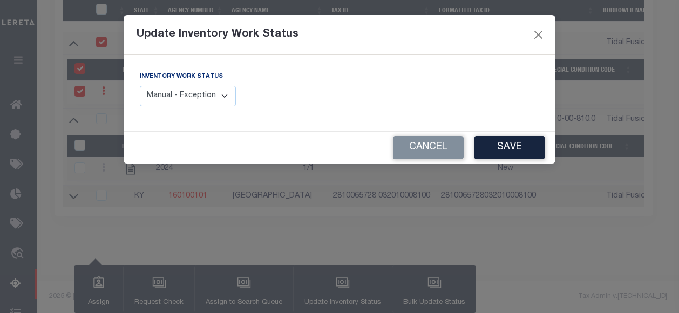
click at [215, 97] on select "Manual - Exception Pended - Awaiting Search Late Add Exception Completed" at bounding box center [188, 96] width 96 height 21
select select "4"
click at [140, 86] on select "Manual - Exception Pended - Awaiting Search Late Add Exception Completed" at bounding box center [188, 96] width 96 height 21
click at [511, 151] on button "Save" at bounding box center [510, 147] width 70 height 23
